Goal: Transaction & Acquisition: Purchase product/service

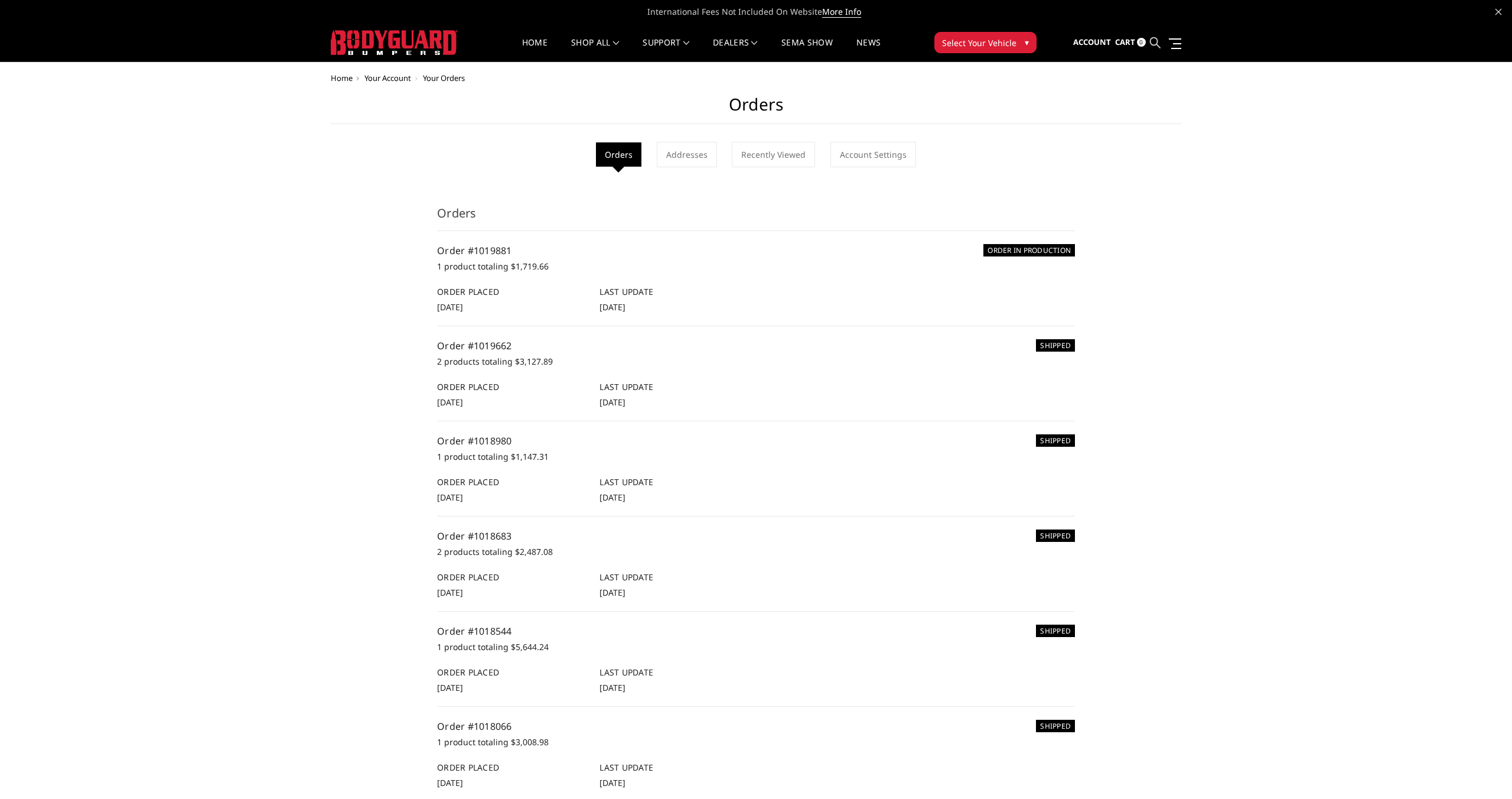
click at [1159, 45] on icon at bounding box center [1155, 42] width 11 height 11
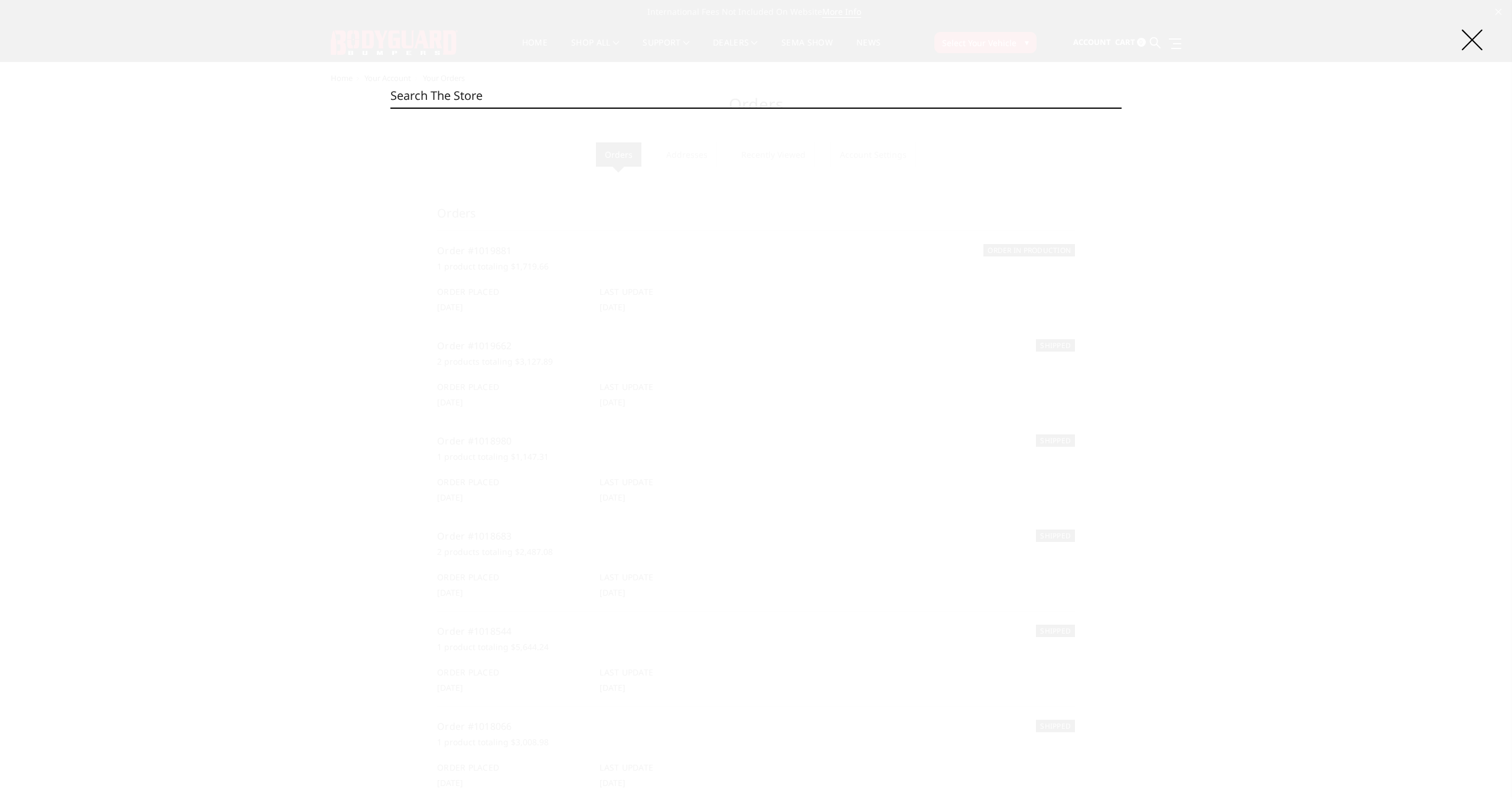
paste input "110631"
click at [462, 100] on input "110631" at bounding box center [755, 95] width 731 height 23
paste input "DFF23BYB"
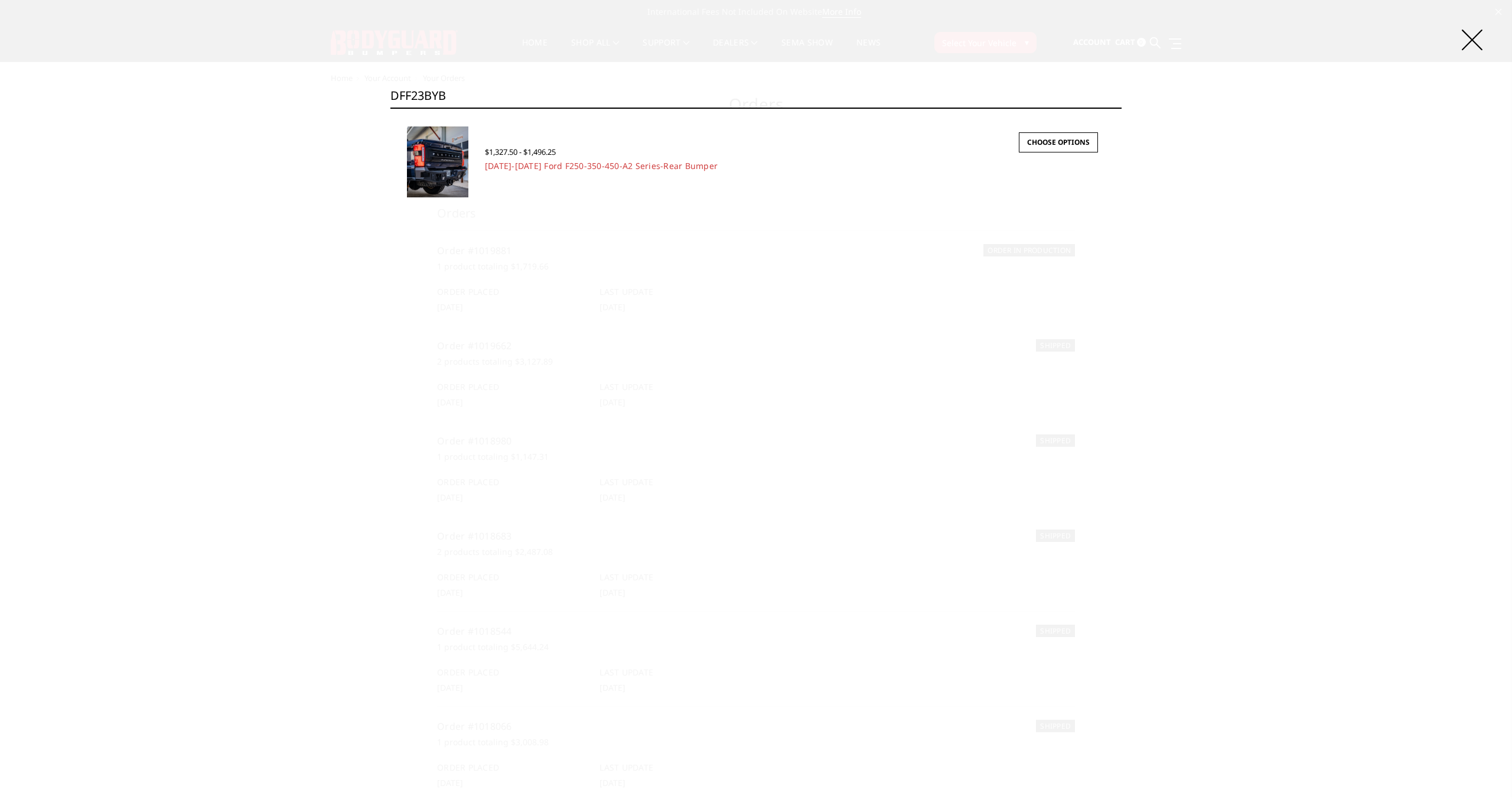
type input "DFF23BYB"
click at [520, 151] on span "$1,327.50 - $1,496.25" at bounding box center [520, 151] width 71 height 11
click at [458, 152] on img at bounding box center [438, 162] width 61 height 71
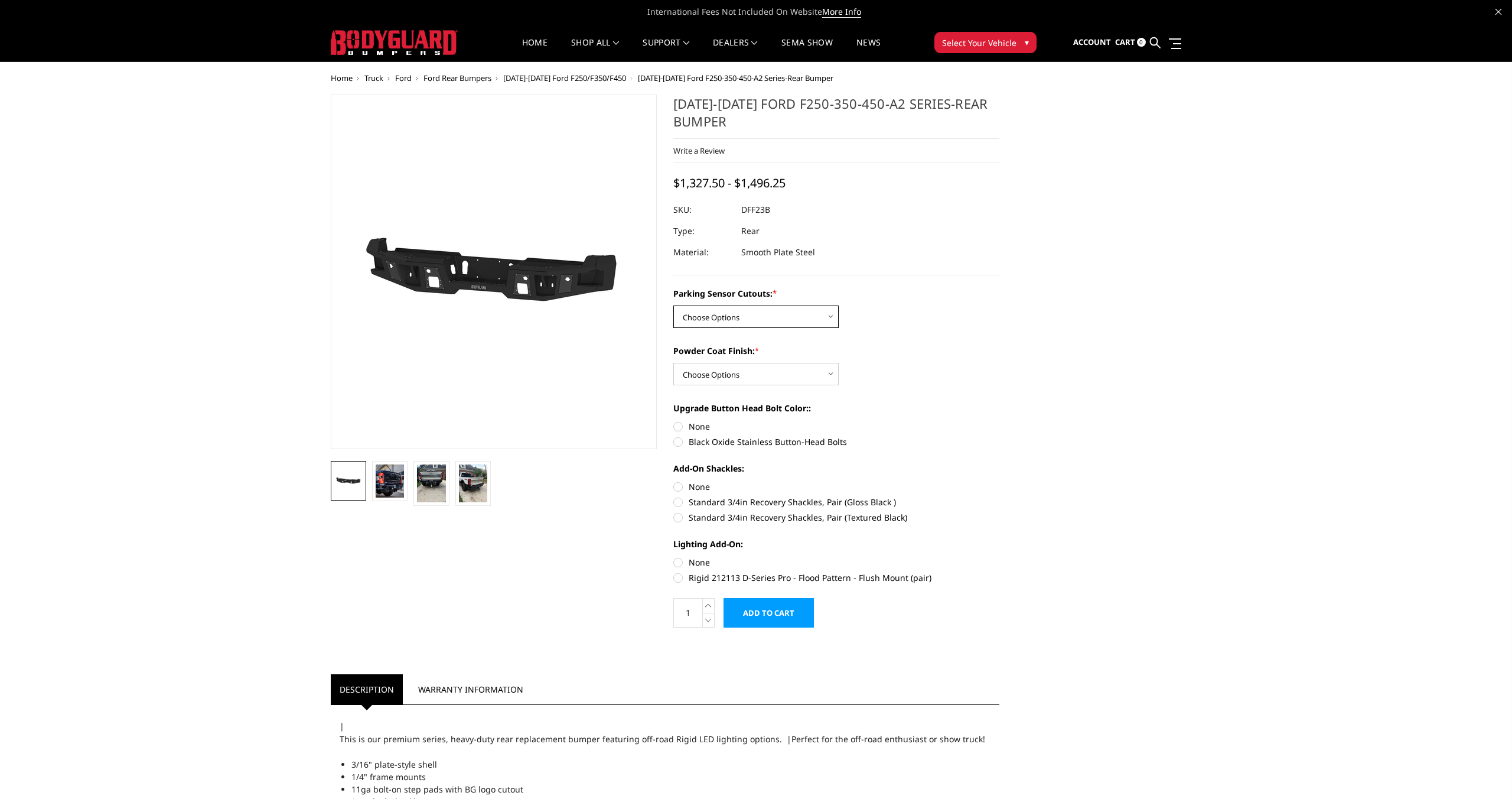
click at [709, 316] on select "Choose Options Yes-With Parking Sensor Cutouts No-Without Parking Sensor Cutouts" at bounding box center [756, 317] width 166 height 23
select select "2436"
click at [674, 306] on select "Choose Options Yes-With Parking Sensor Cutouts No-Without Parking Sensor Cutouts" at bounding box center [756, 317] width 166 height 23
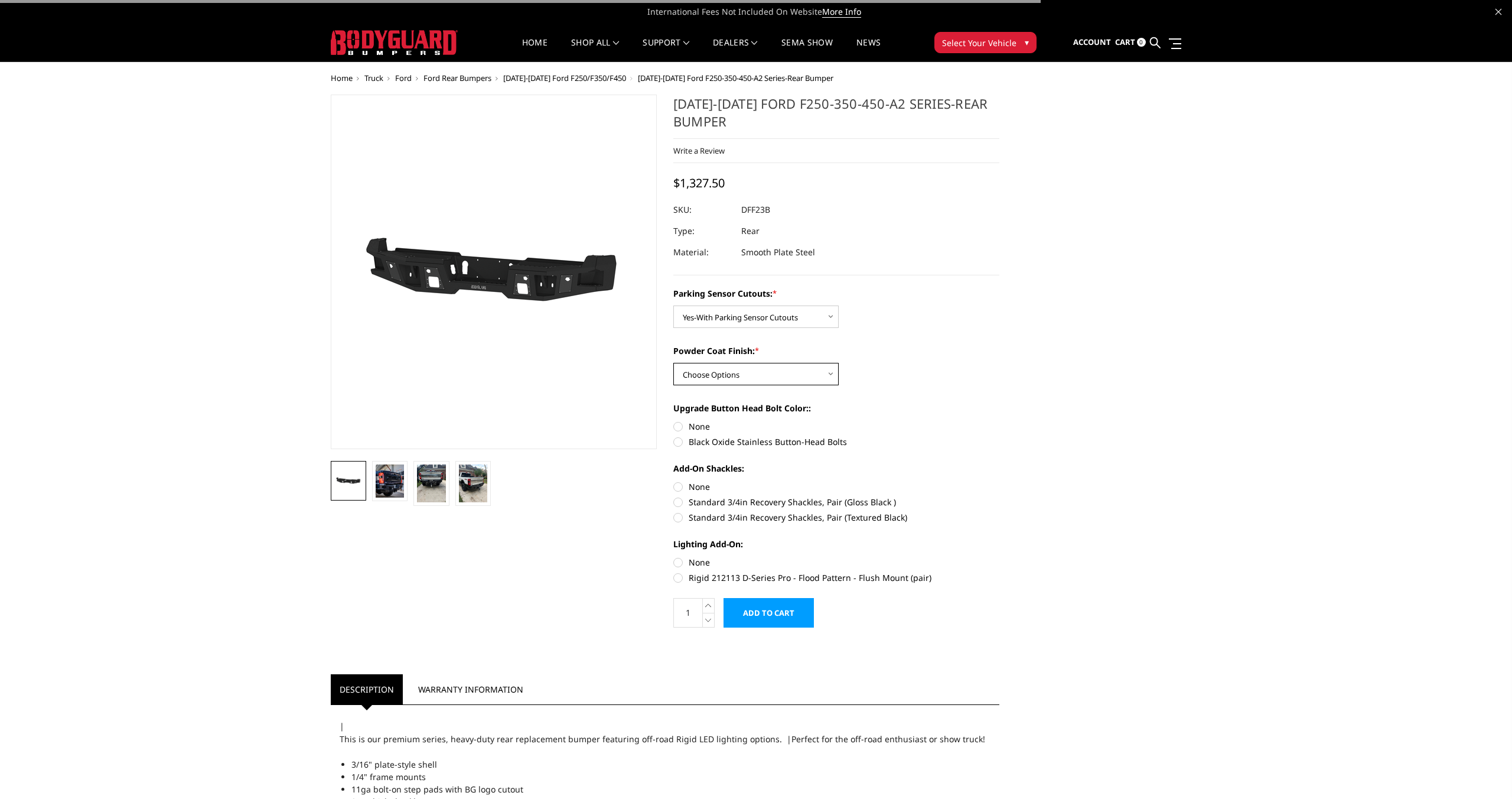
click at [750, 370] on select "Choose Options Bare Metal Textured Black Powder Coat" at bounding box center [756, 374] width 166 height 23
select select "2438"
click at [674, 363] on select "Choose Options Bare Metal Textured Black Powder Coat" at bounding box center [756, 374] width 166 height 23
click at [676, 440] on label "Black Oxide Stainless Button-Head Bolts" at bounding box center [836, 441] width 326 height 12
click at [999, 421] on input "Black Oxide Stainless Button-Head Bolts" at bounding box center [999, 420] width 1 height 1
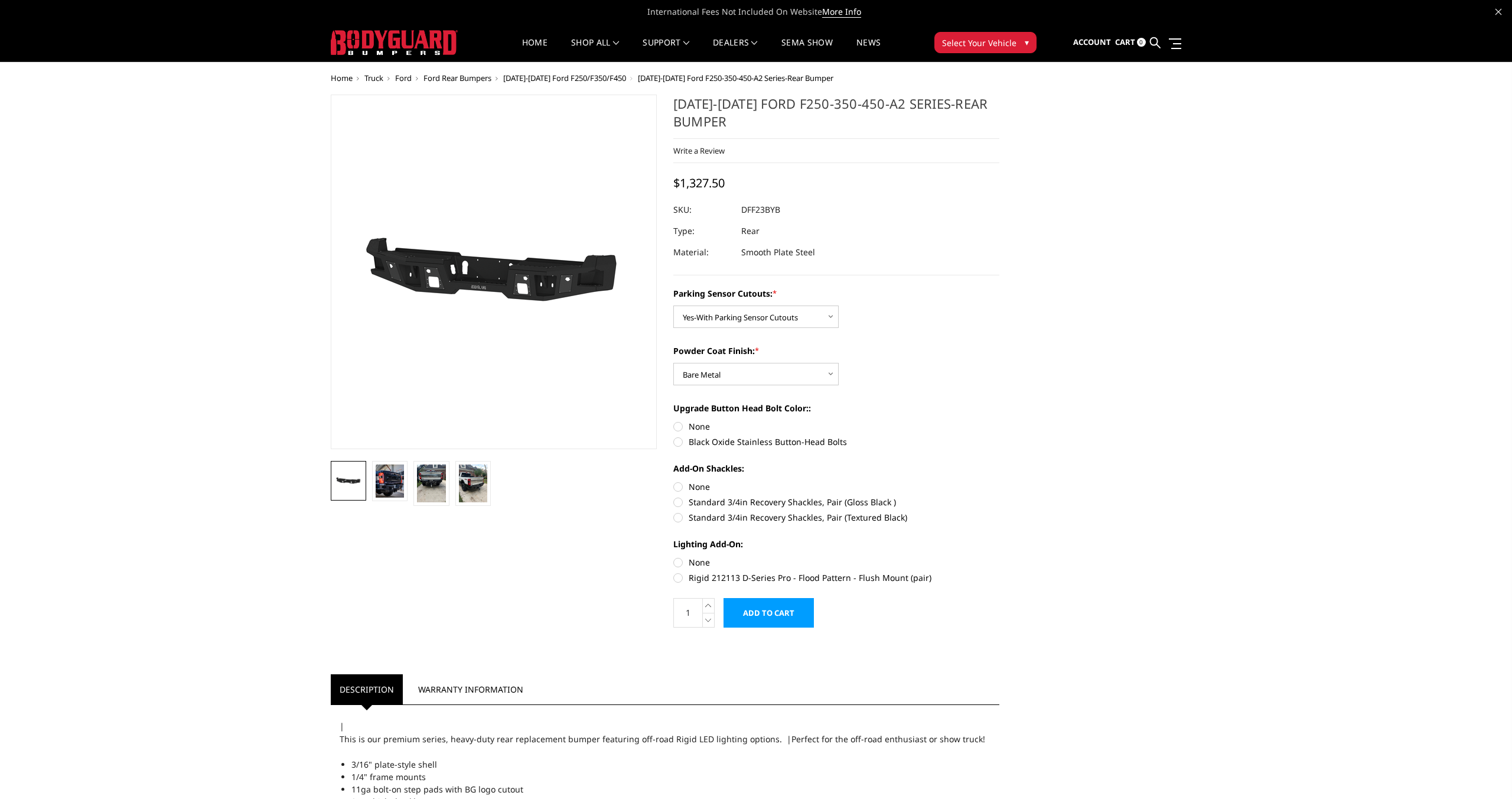
radio input "true"
click at [676, 503] on label "Standard 3/4in Recovery Shackles, Pair (Gloss Black )" at bounding box center [836, 501] width 326 height 12
click at [999, 481] on input "Standard 3/4in Recovery Shackles, Pair (Gloss Black )" at bounding box center [999, 481] width 1 height 1
radio input "true"
click at [677, 579] on label "Rigid 212113 D-Series Pro - Flood Pattern - Flush Mount (pair)" at bounding box center [836, 577] width 326 height 12
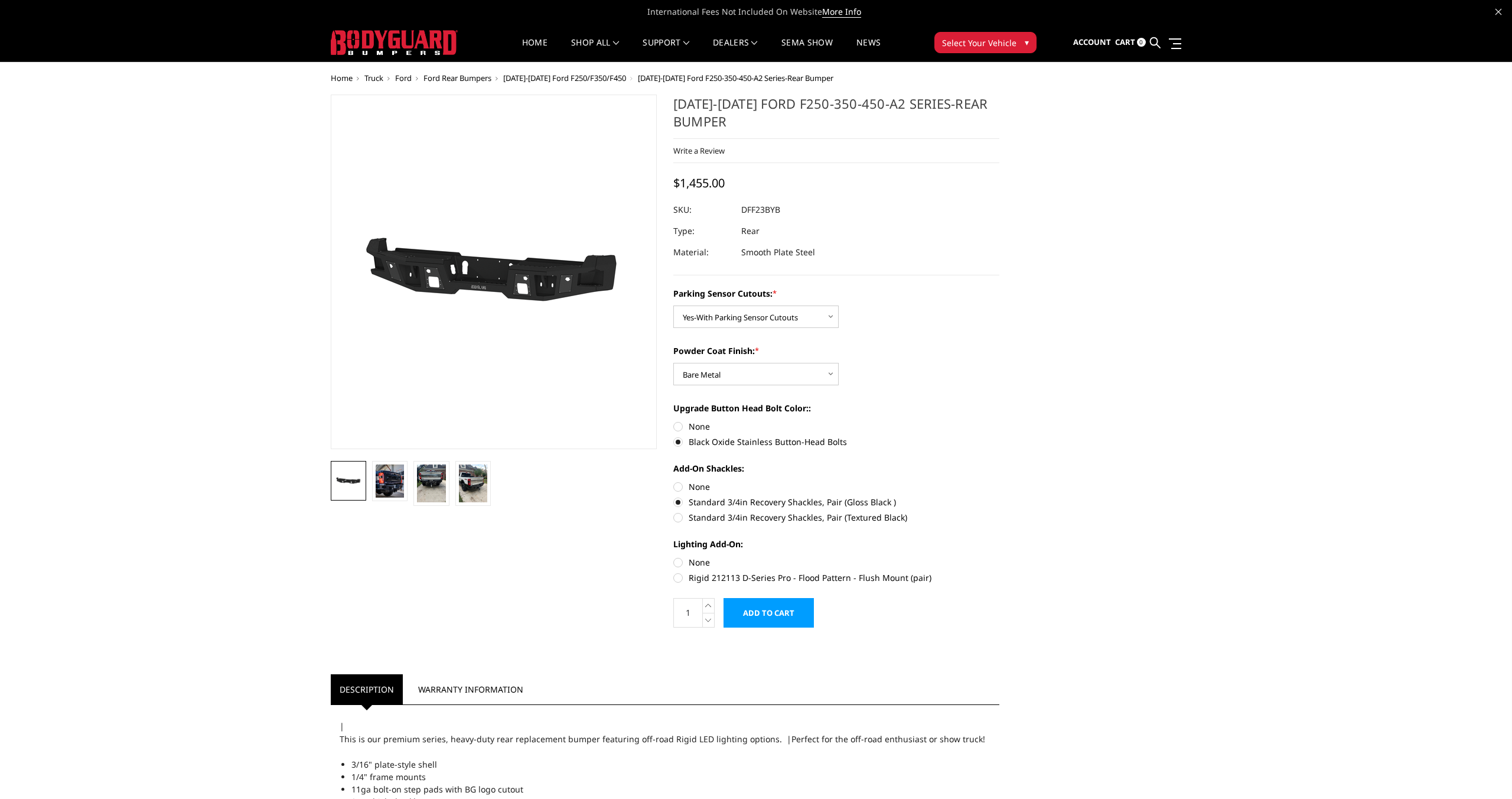
click at [999, 557] on input "Rigid 212113 D-Series Pro - Flood Pattern - Flush Mount (pair)" at bounding box center [999, 556] width 1 height 1
radio input "true"
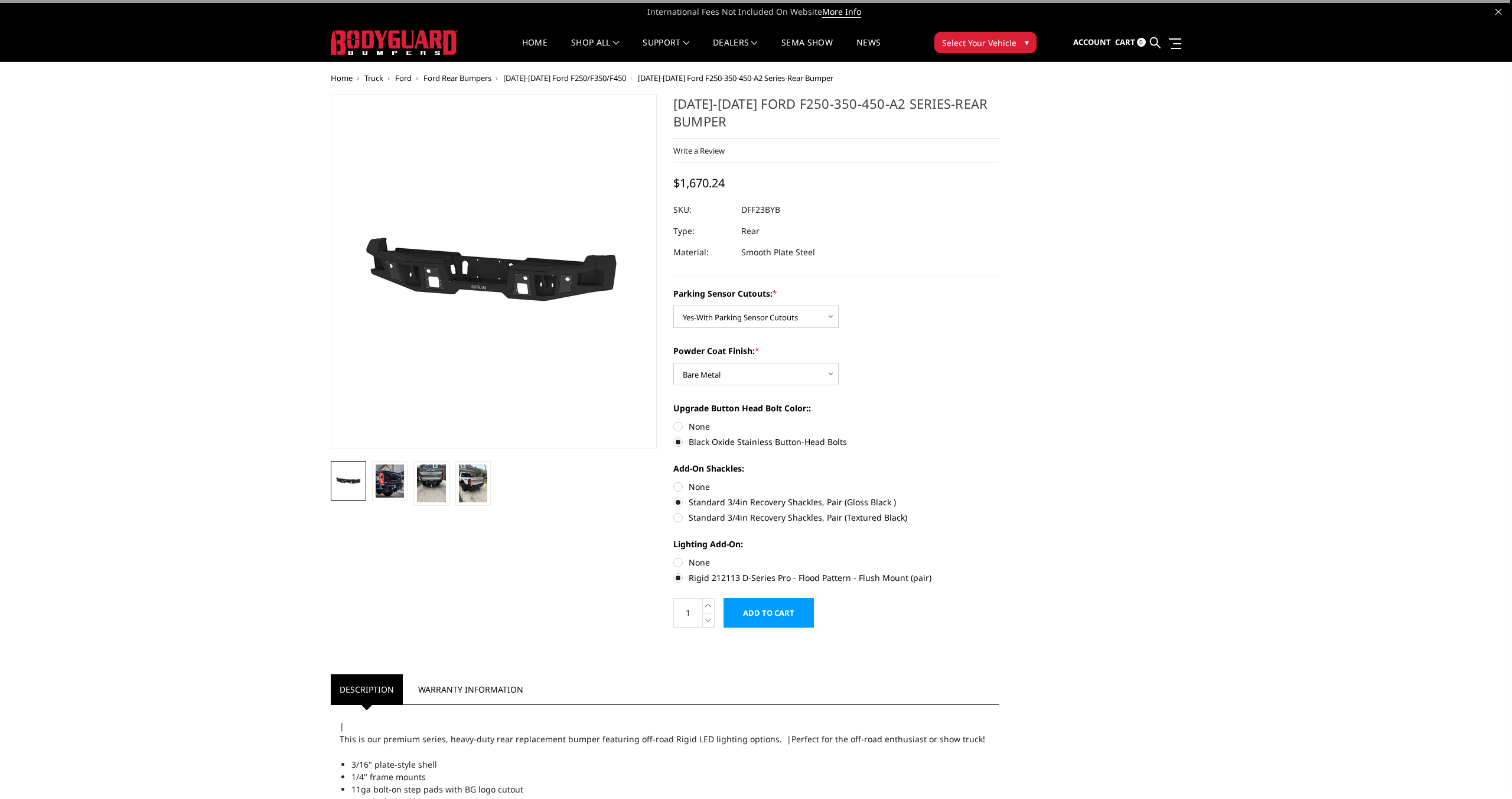
click at [765, 613] on input "Add to Cart" at bounding box center [768, 613] width 90 height 30
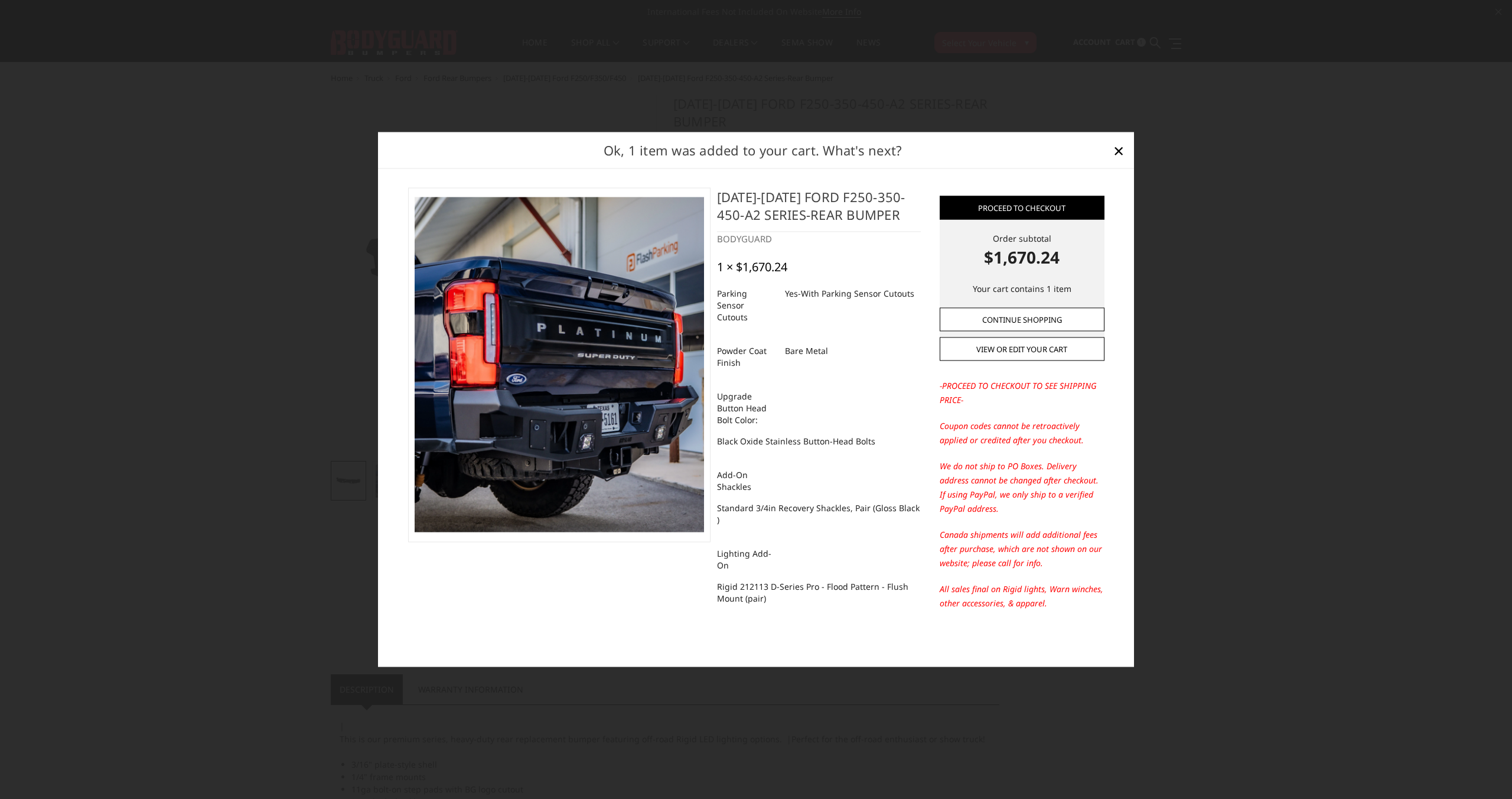
click at [978, 310] on link "Continue Shopping" at bounding box center [1022, 318] width 165 height 23
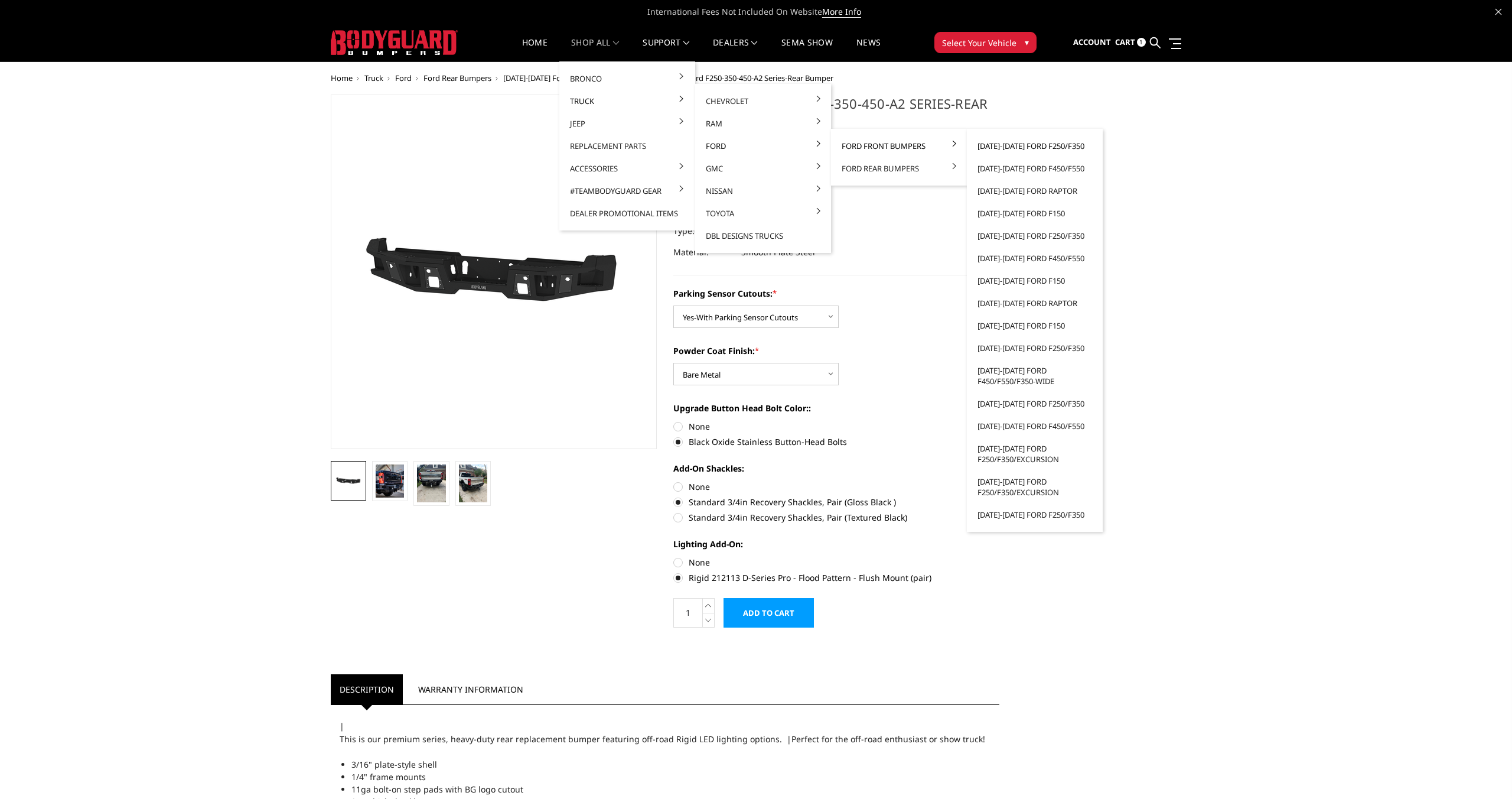
click at [999, 146] on link "[DATE]-[DATE] Ford F250/F350" at bounding box center [1035, 146] width 126 height 23
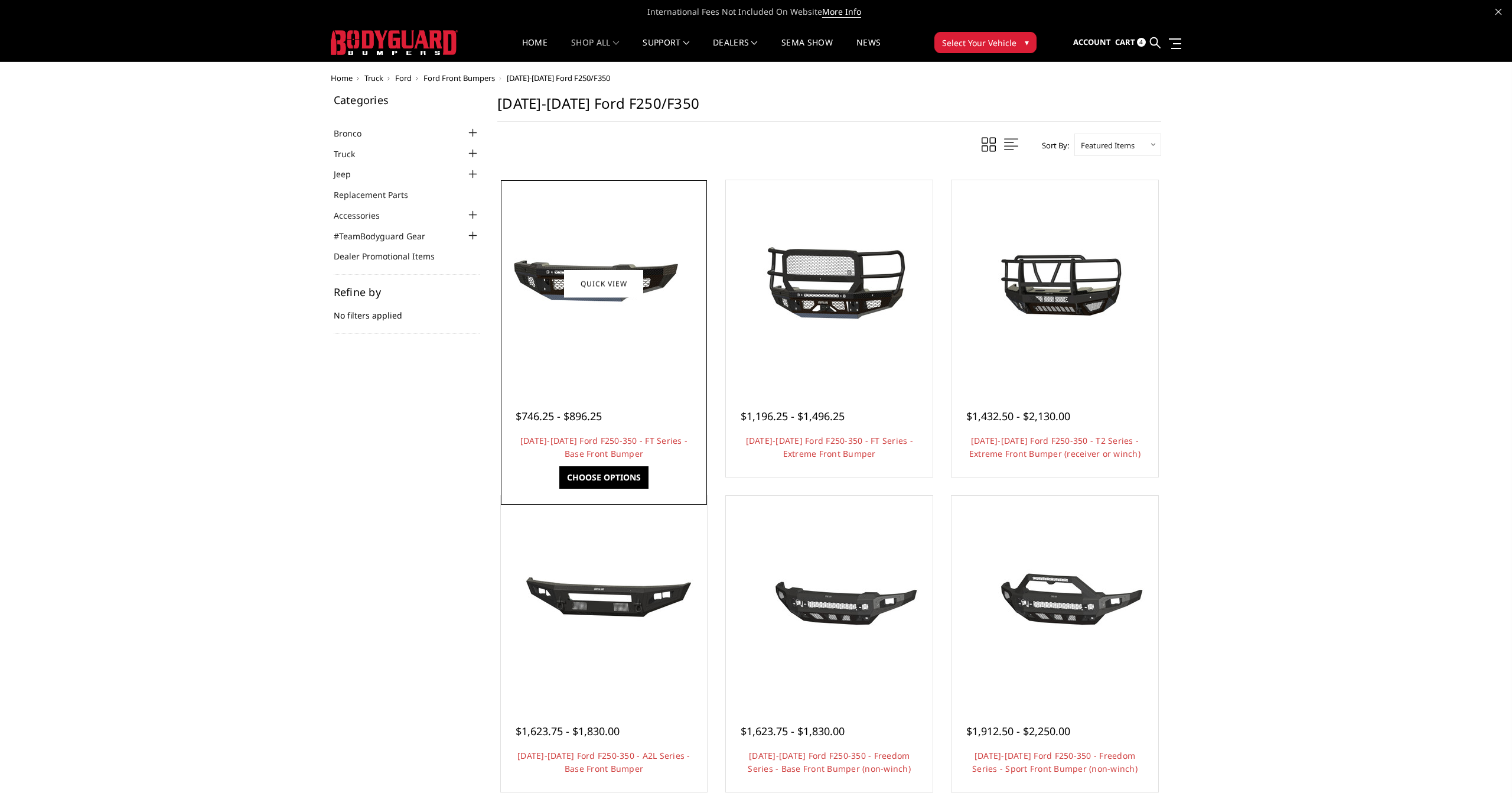
click at [583, 323] on img at bounding box center [603, 284] width 189 height 89
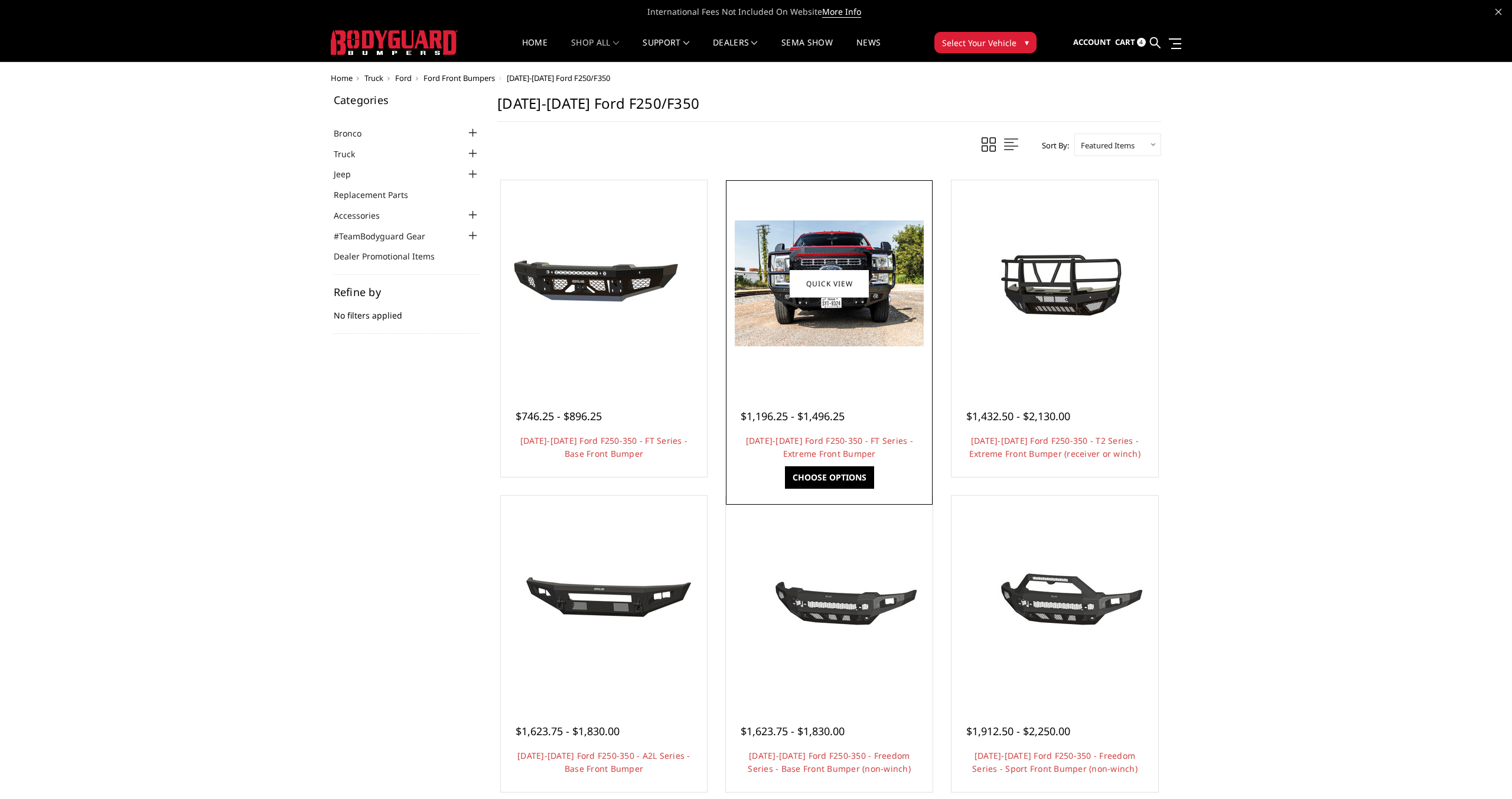
click at [887, 264] on img at bounding box center [829, 283] width 189 height 126
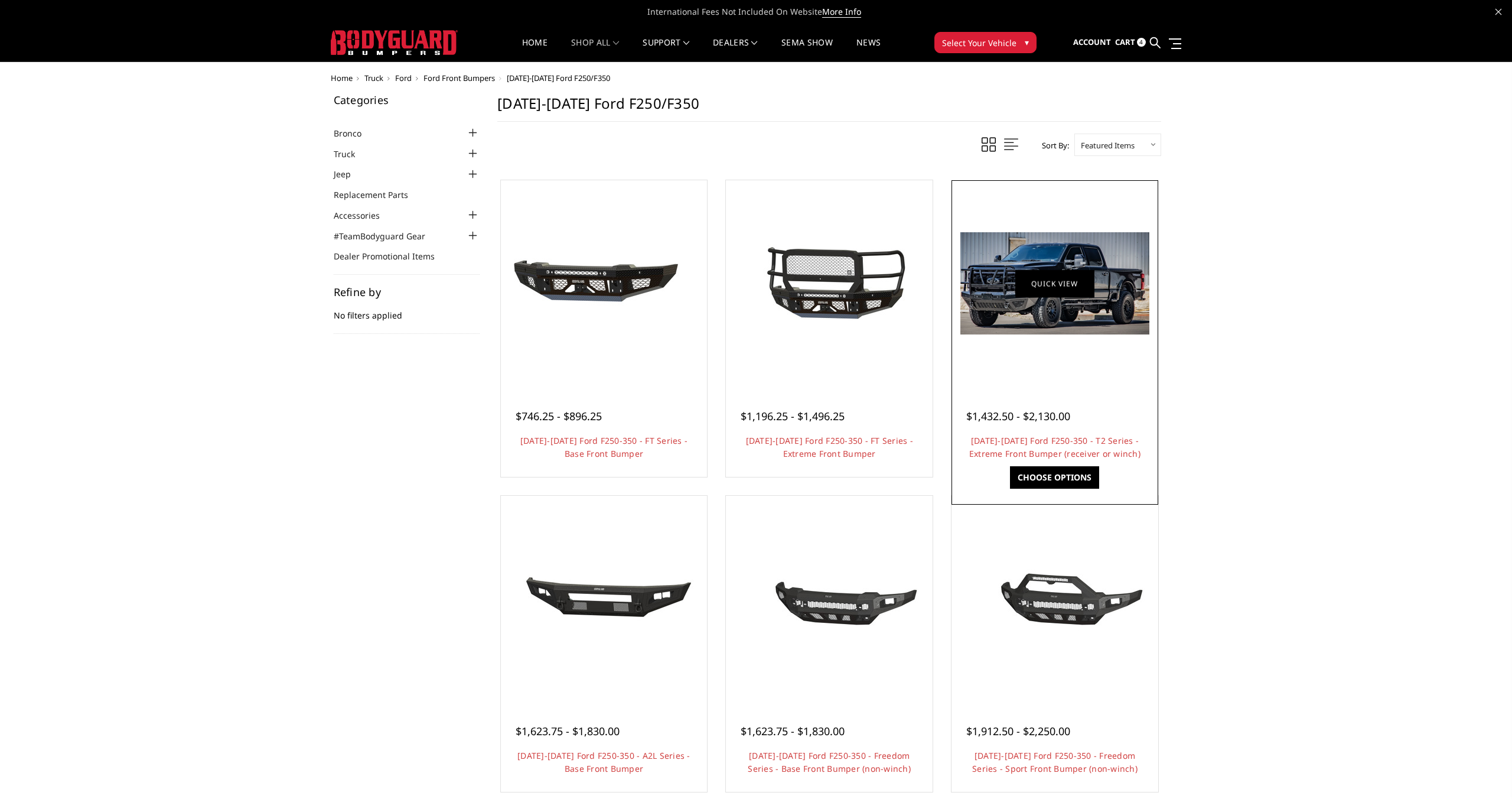
click at [1087, 283] on link "Quick view" at bounding box center [1054, 283] width 79 height 28
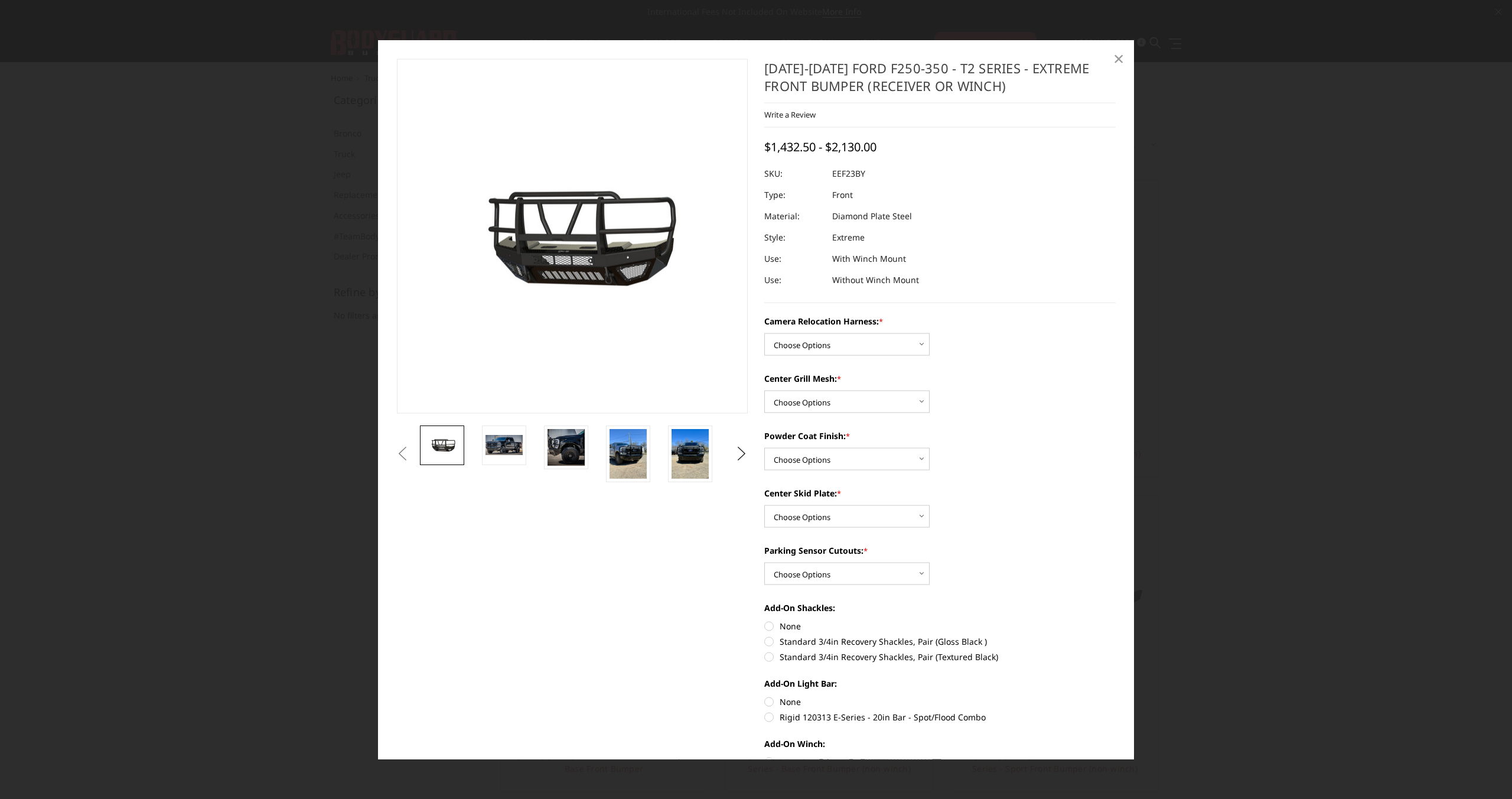
click at [1116, 58] on span "×" at bounding box center [1118, 58] width 11 height 26
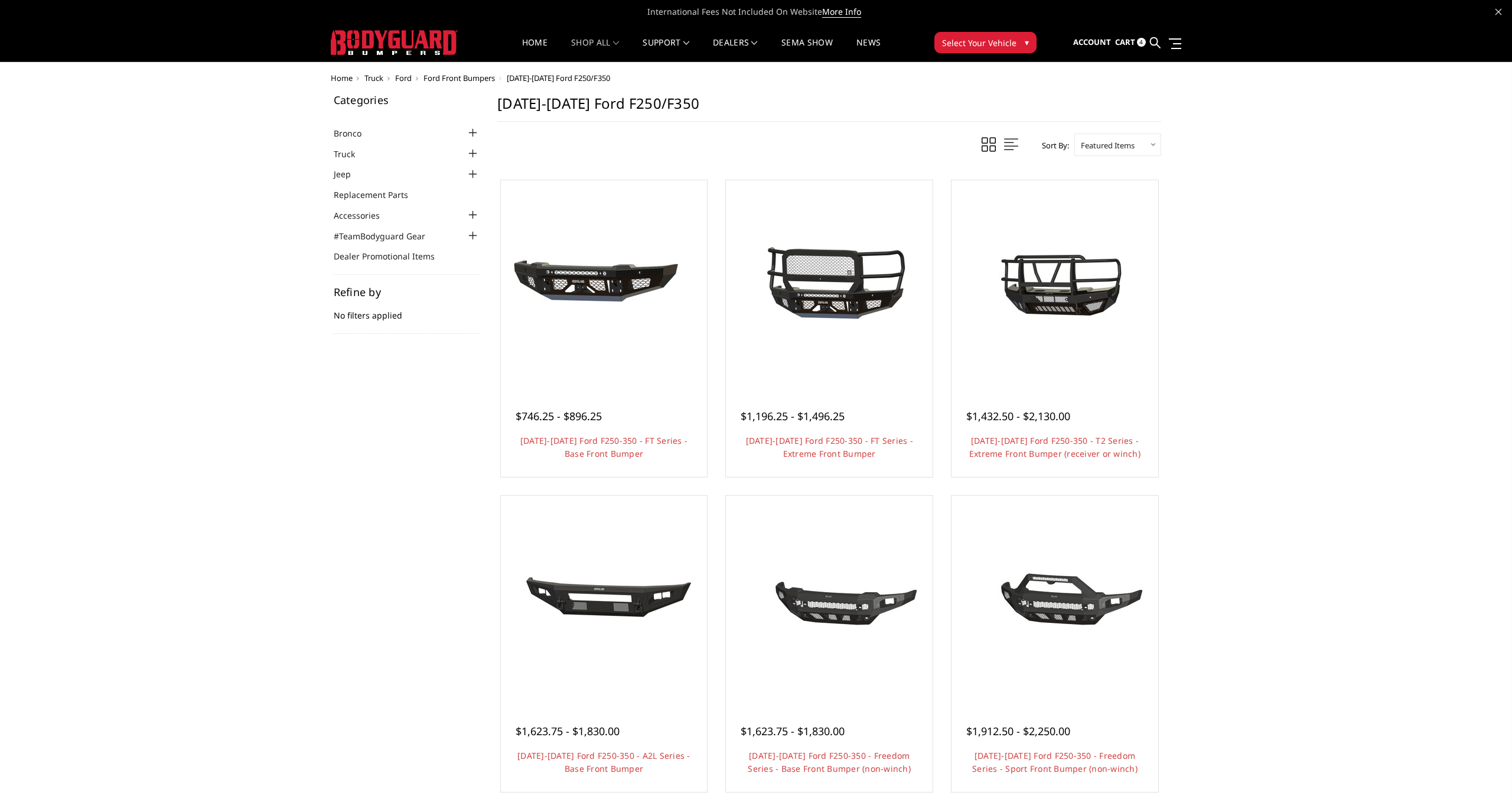
click at [624, 605] on link "Quick view" at bounding box center [603, 618] width 79 height 28
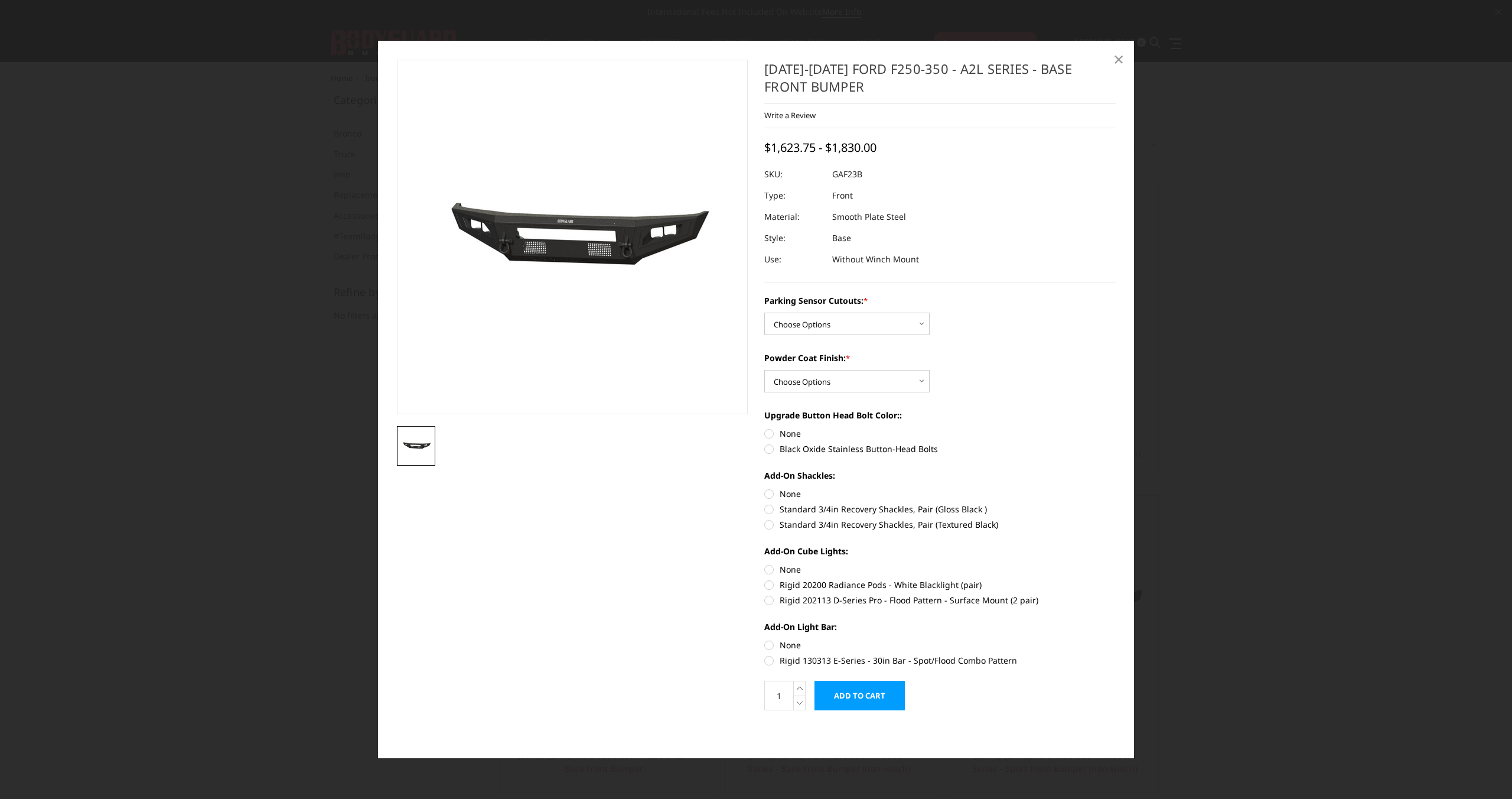
click at [1120, 59] on span "×" at bounding box center [1118, 59] width 11 height 26
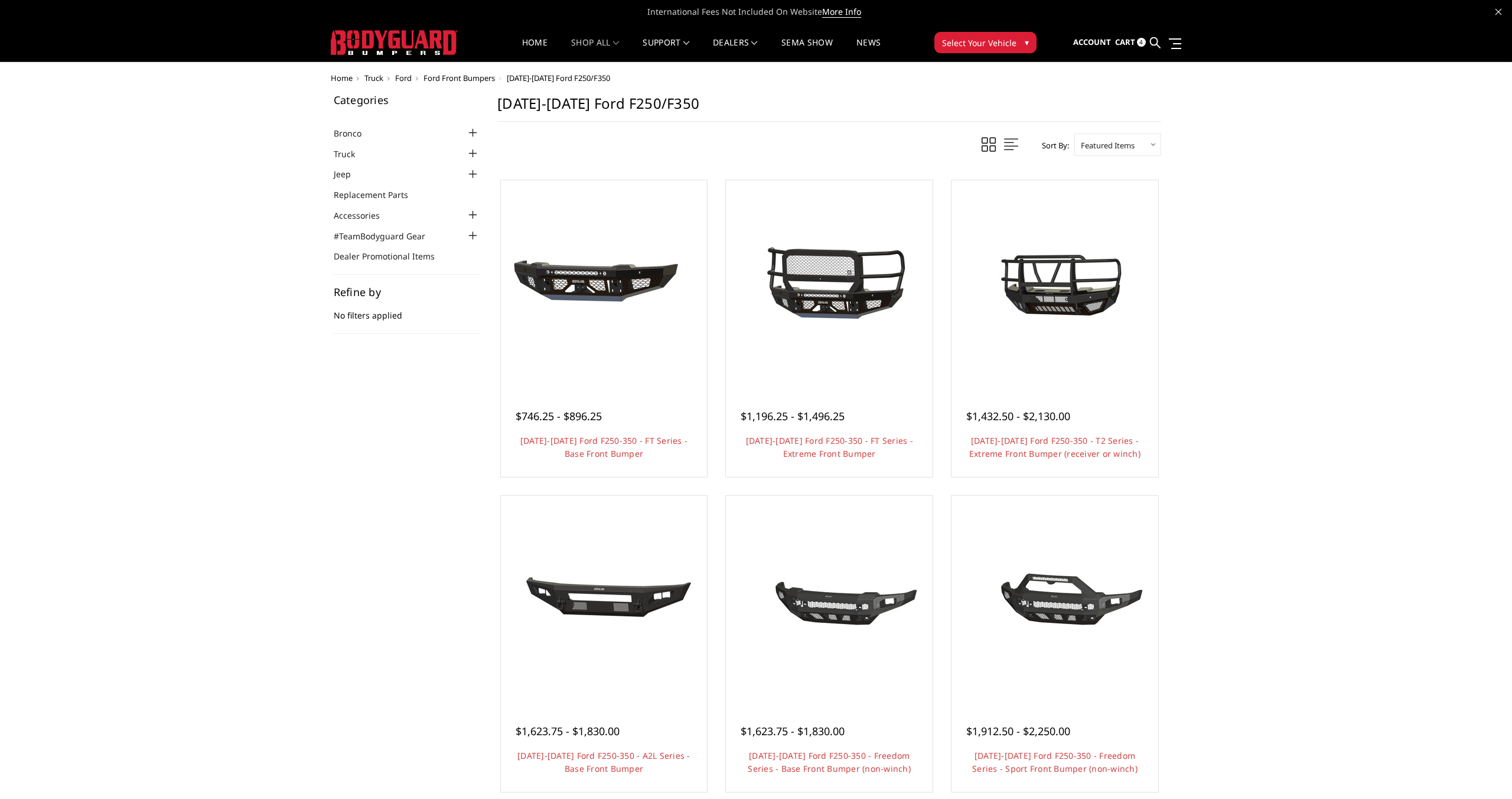
click at [838, 605] on link "Quick view" at bounding box center [828, 618] width 79 height 28
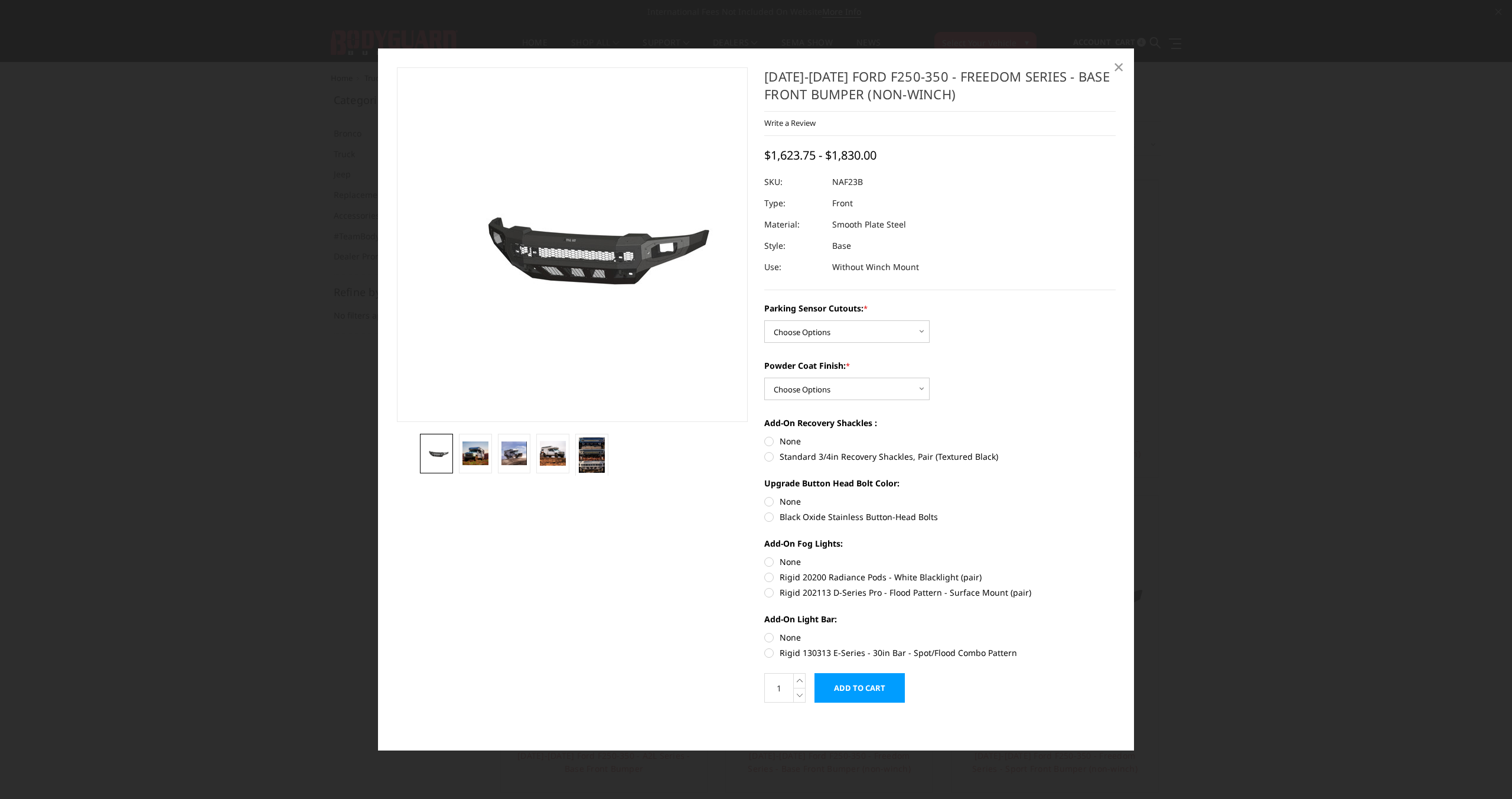
click at [1123, 68] on link "×" at bounding box center [1118, 67] width 19 height 19
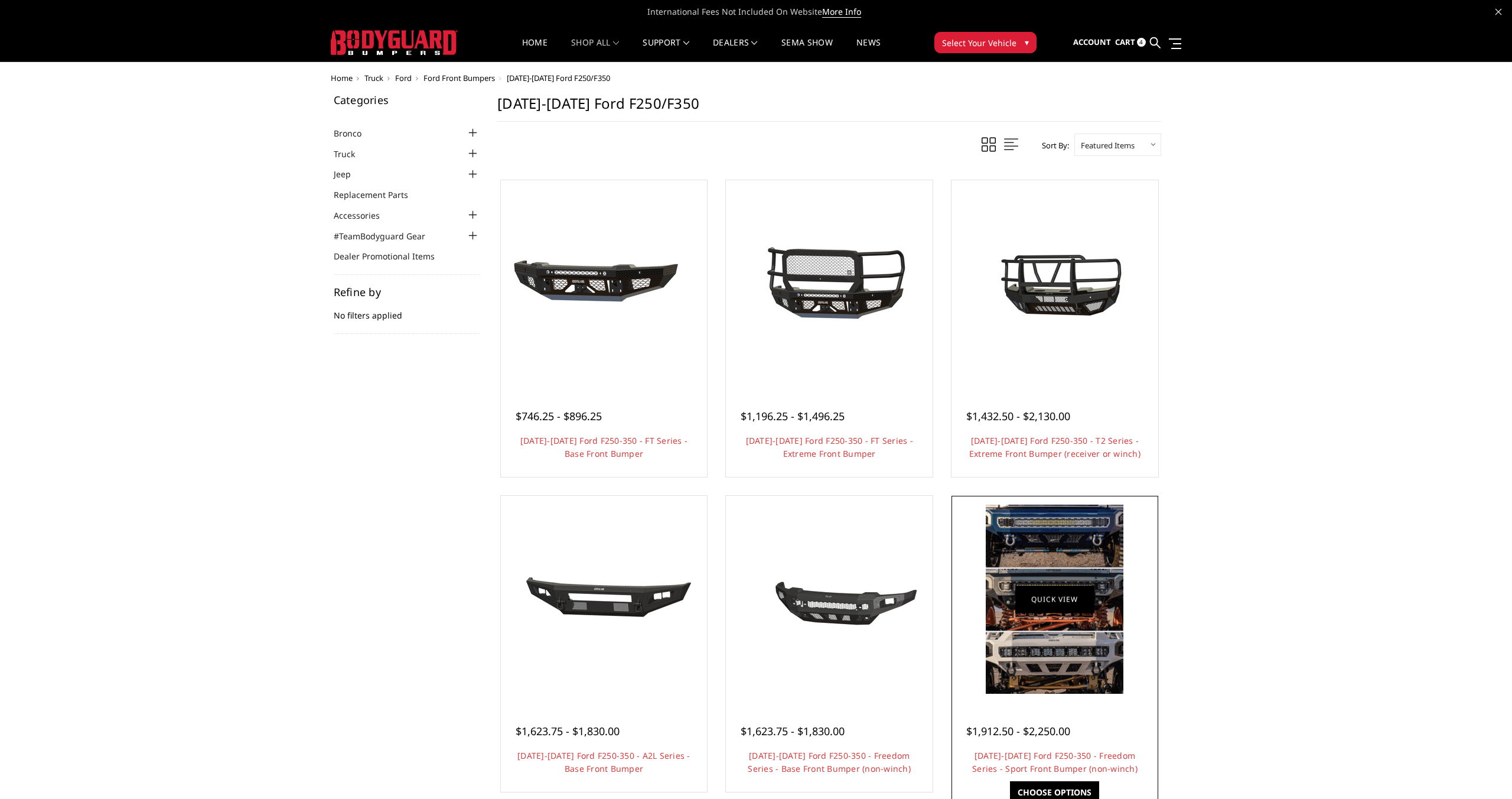
click at [1069, 609] on link "Quick view" at bounding box center [1054, 599] width 79 height 28
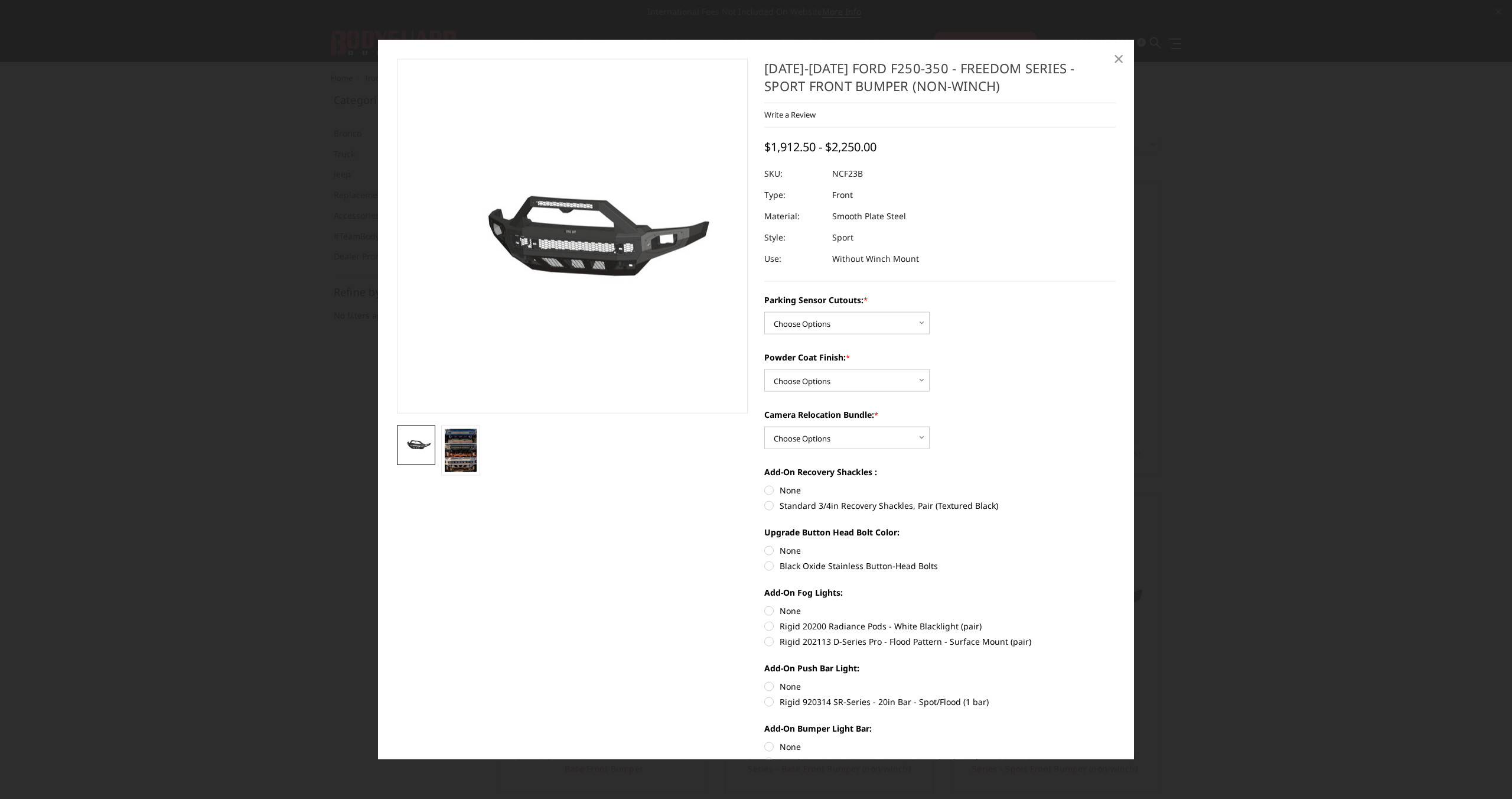
click at [1123, 54] on link "×" at bounding box center [1118, 58] width 19 height 19
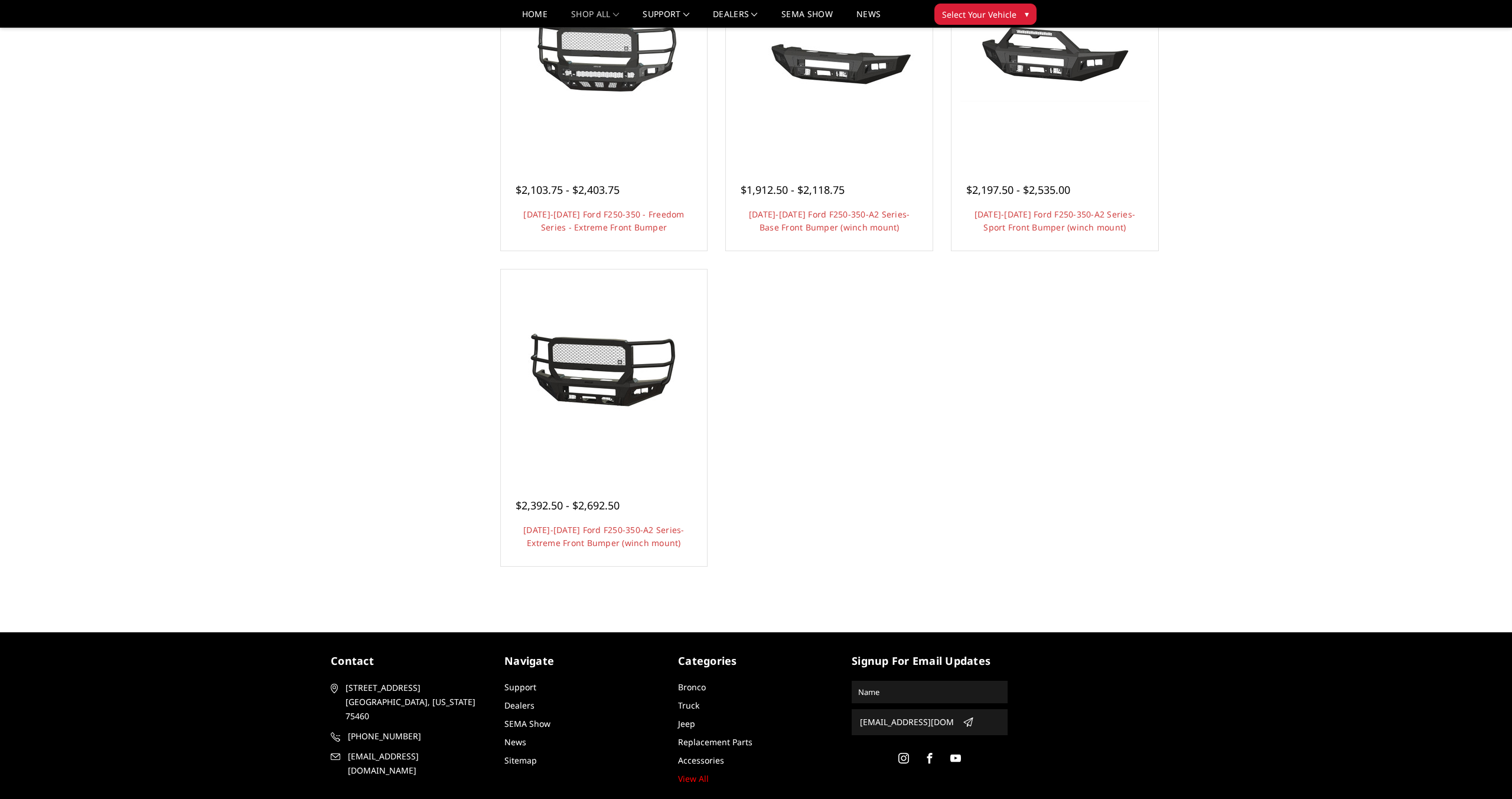
scroll to position [789, 0]
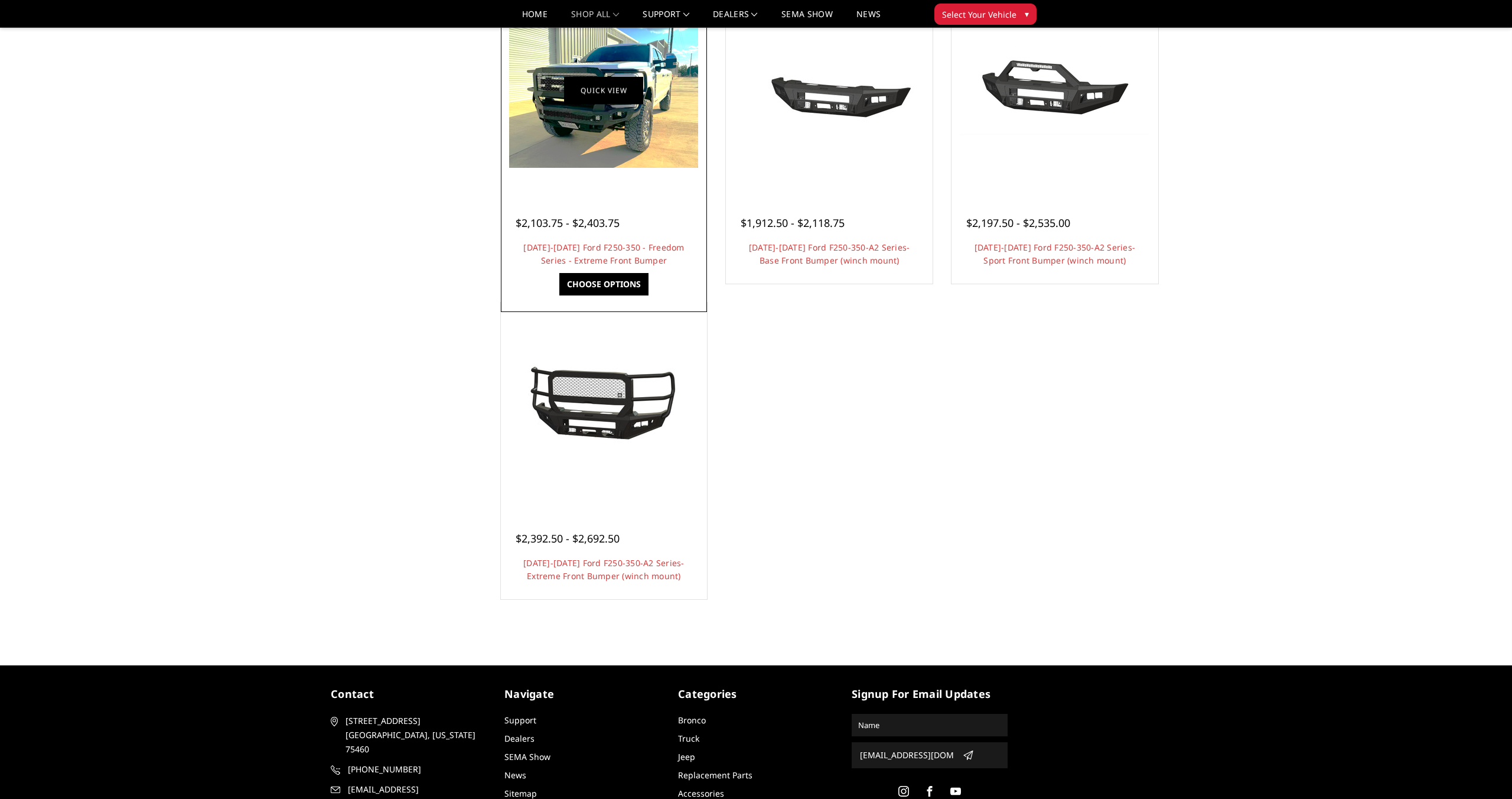
click at [606, 90] on link "Quick view" at bounding box center [603, 90] width 79 height 28
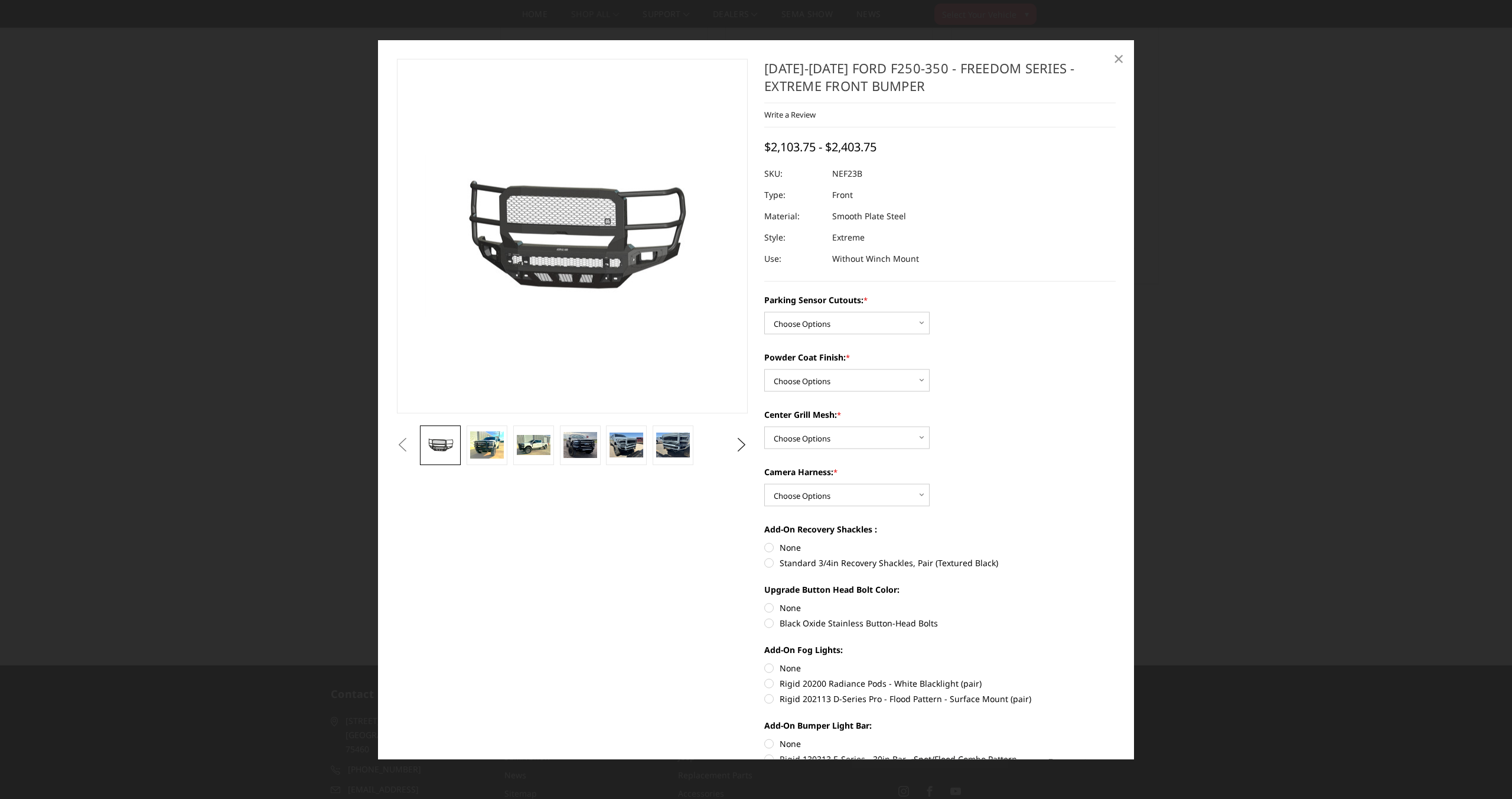
click at [1115, 61] on span "×" at bounding box center [1118, 58] width 11 height 26
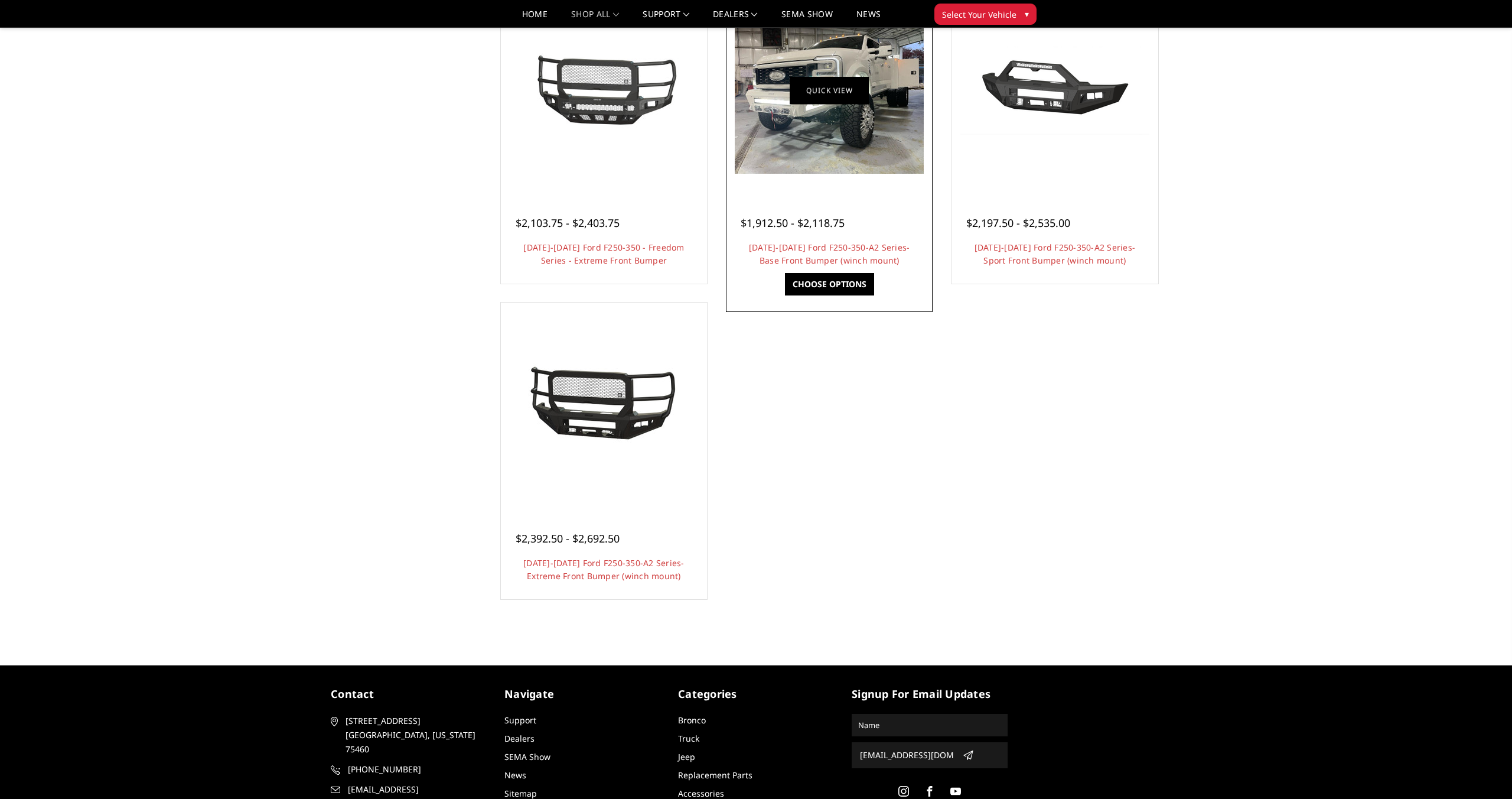
click at [828, 86] on link "Quick view" at bounding box center [828, 90] width 79 height 28
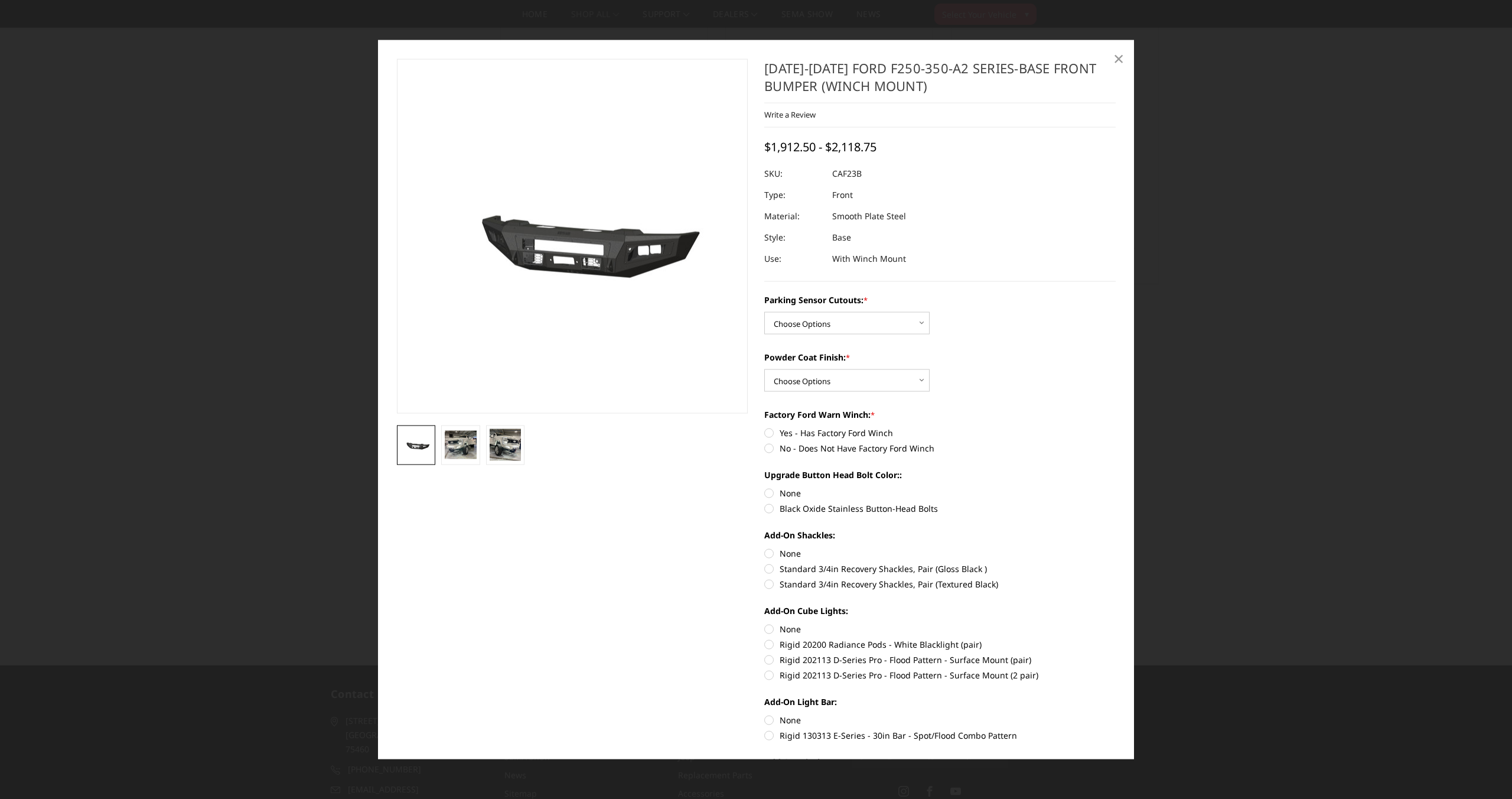
click at [1125, 58] on link "×" at bounding box center [1118, 58] width 19 height 19
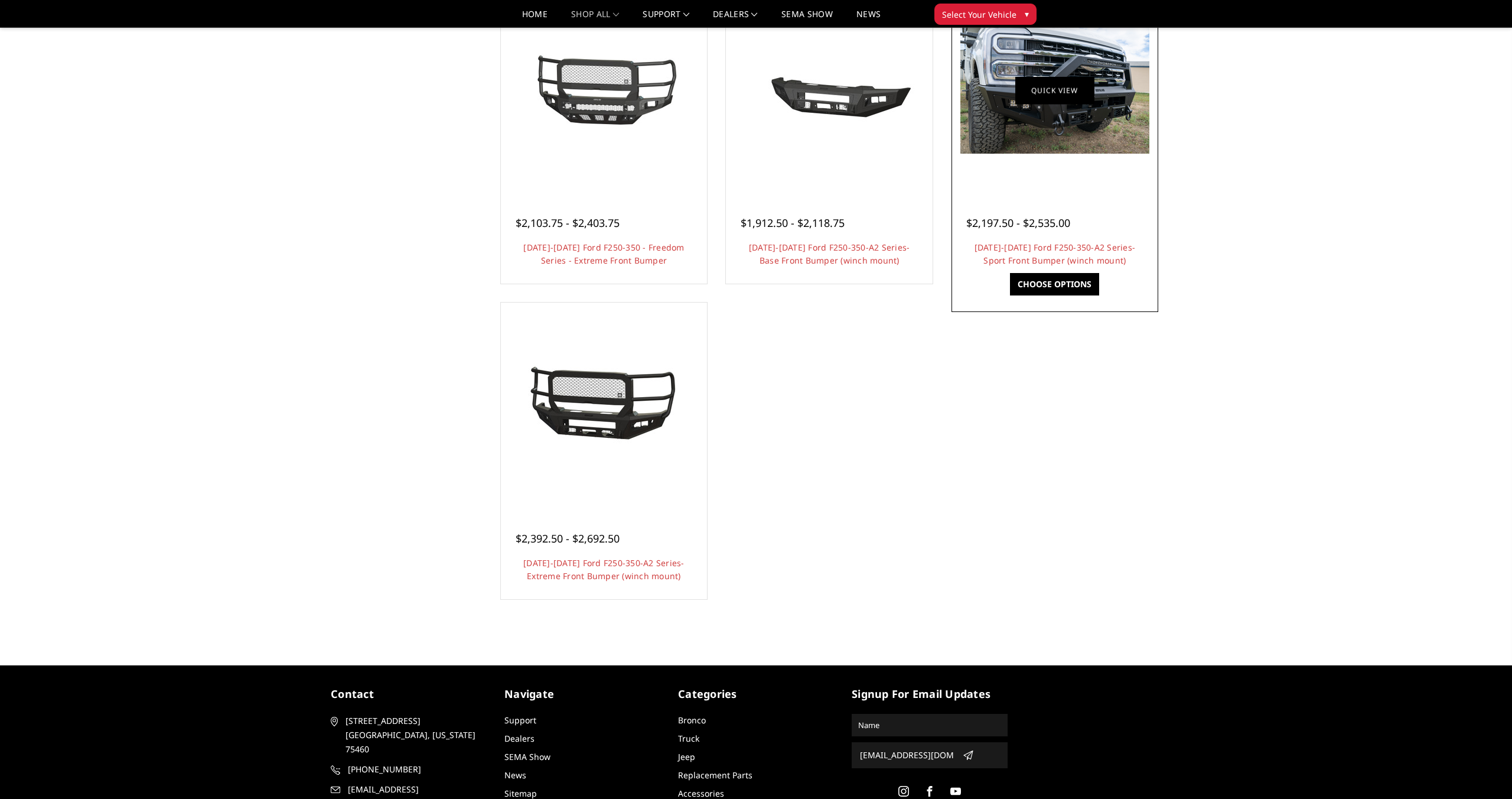
click at [1057, 97] on link "Quick view" at bounding box center [1054, 90] width 79 height 28
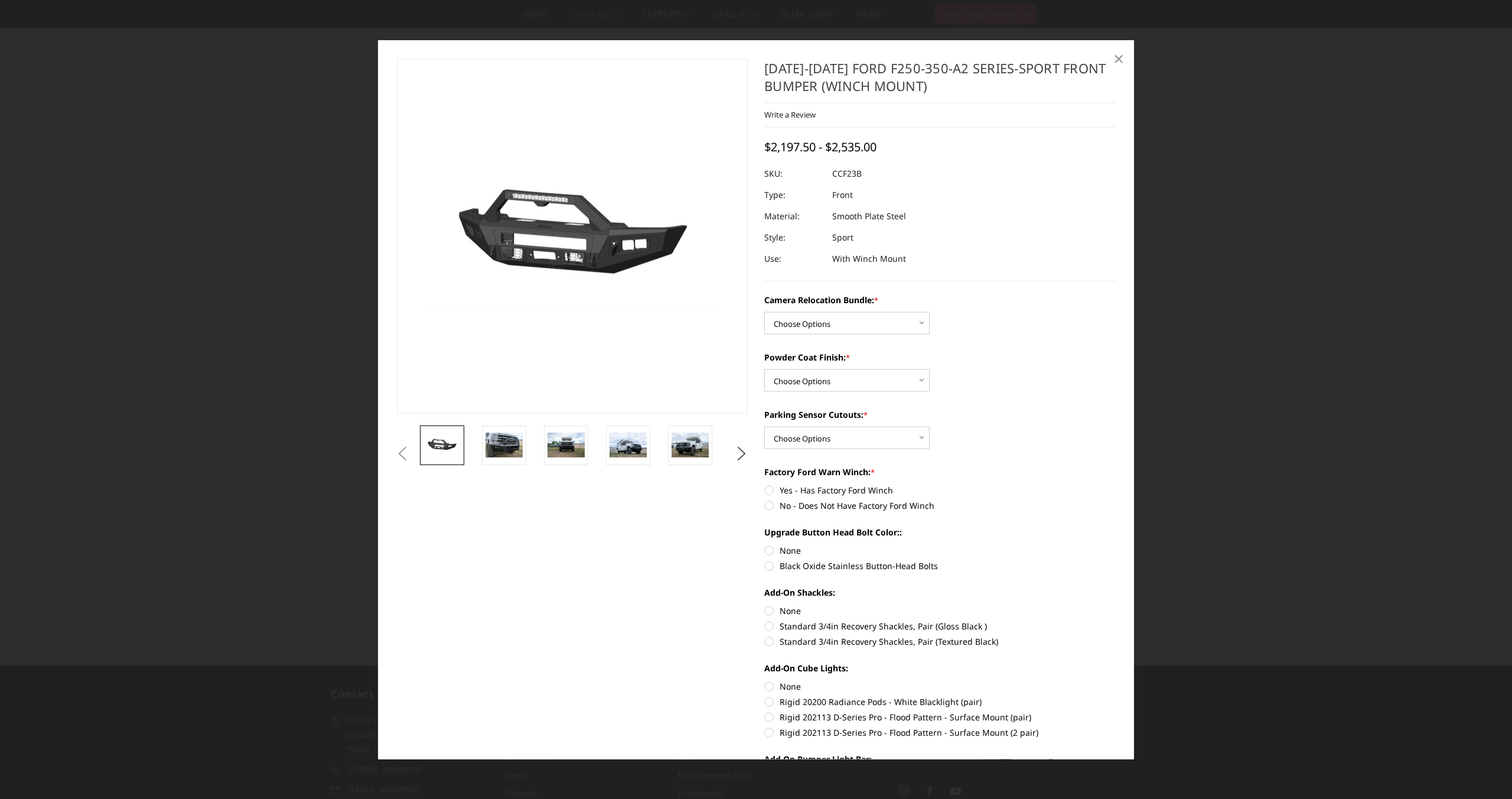
click at [1124, 60] on link "×" at bounding box center [1118, 58] width 19 height 19
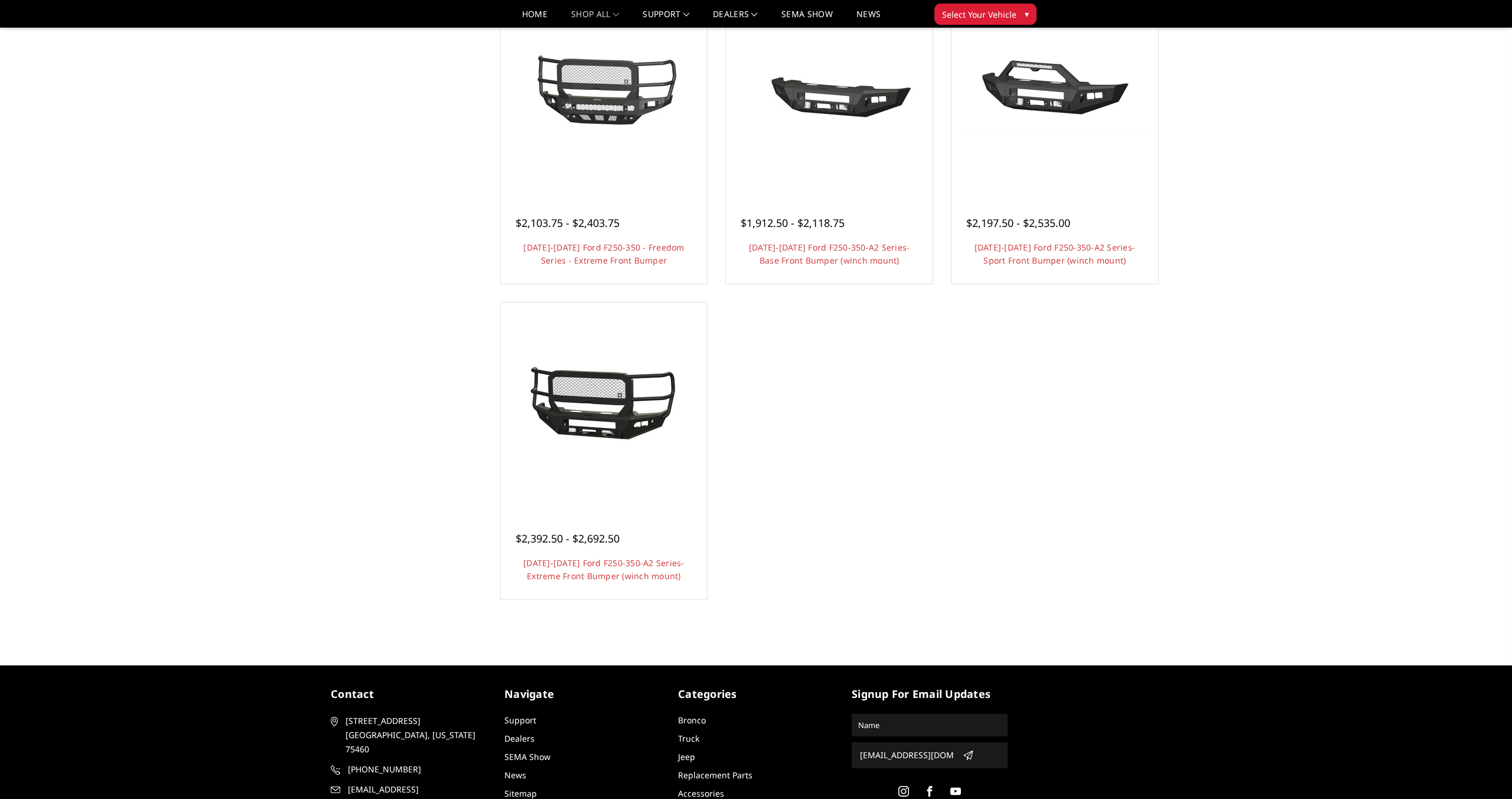
click at [617, 412] on link "Quick view" at bounding box center [603, 425] width 79 height 28
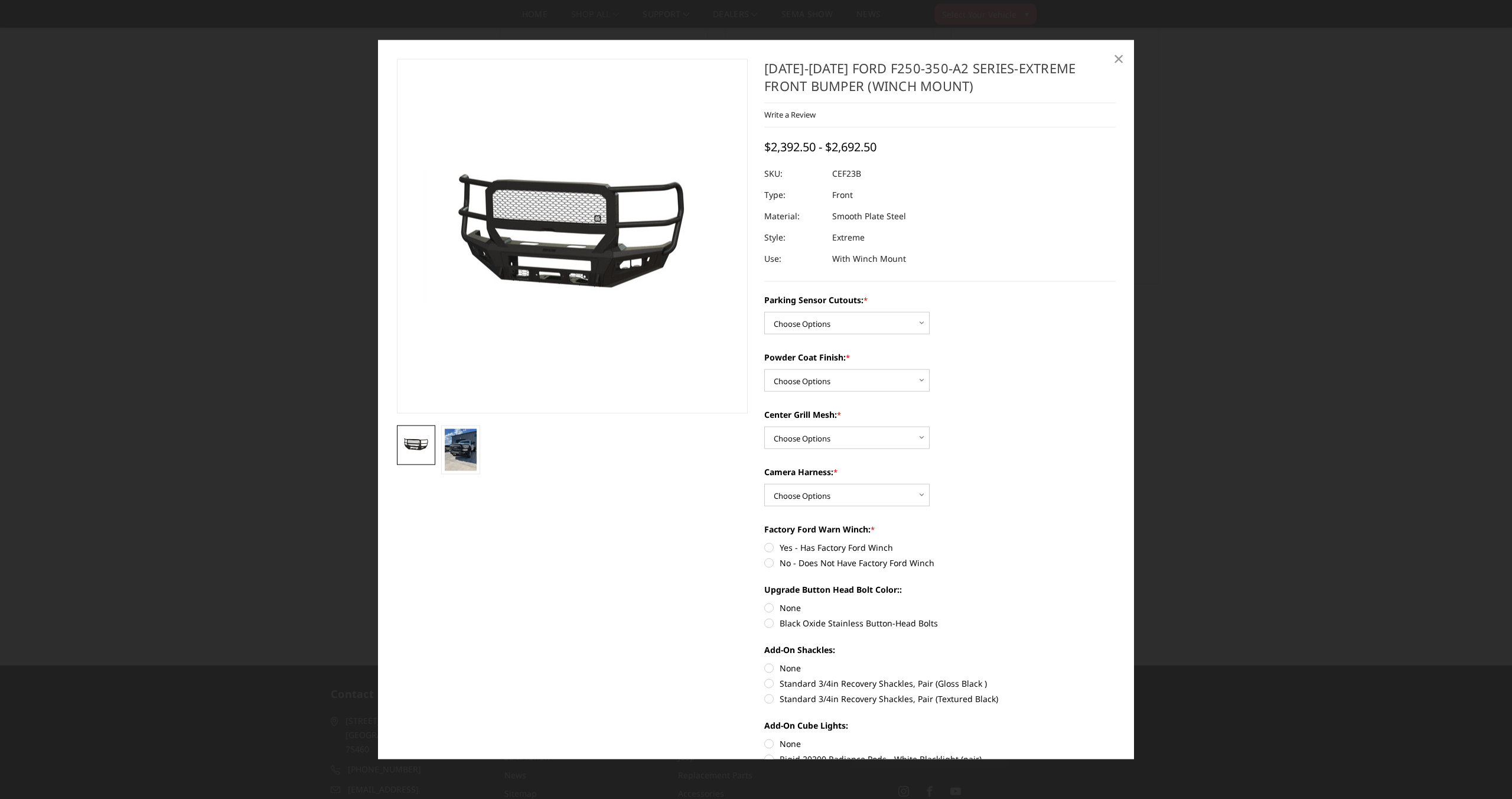
click at [1113, 61] on span "×" at bounding box center [1118, 58] width 11 height 26
